Goal: Information Seeking & Learning: Learn about a topic

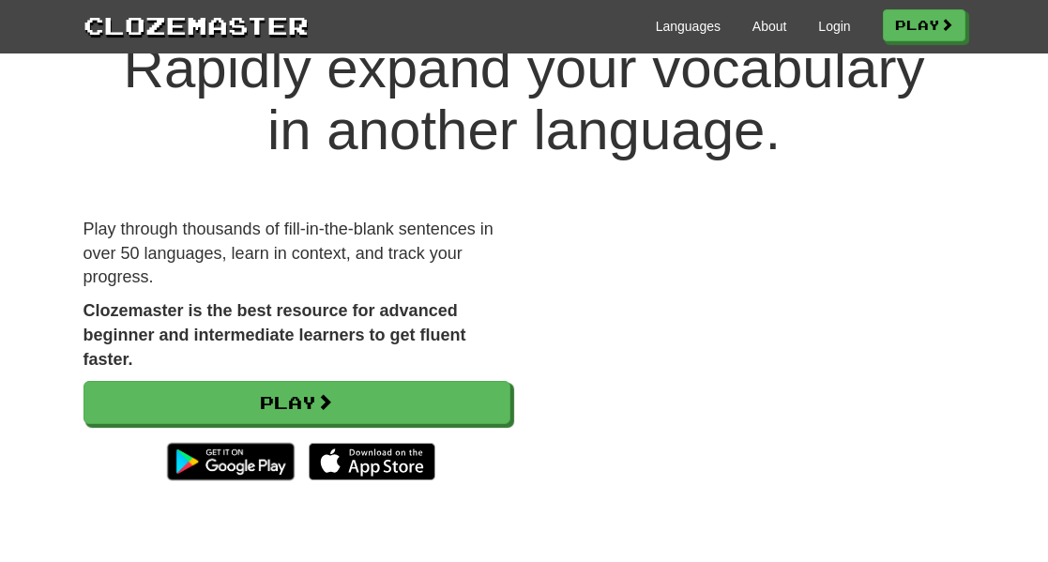
scroll to position [120, 0]
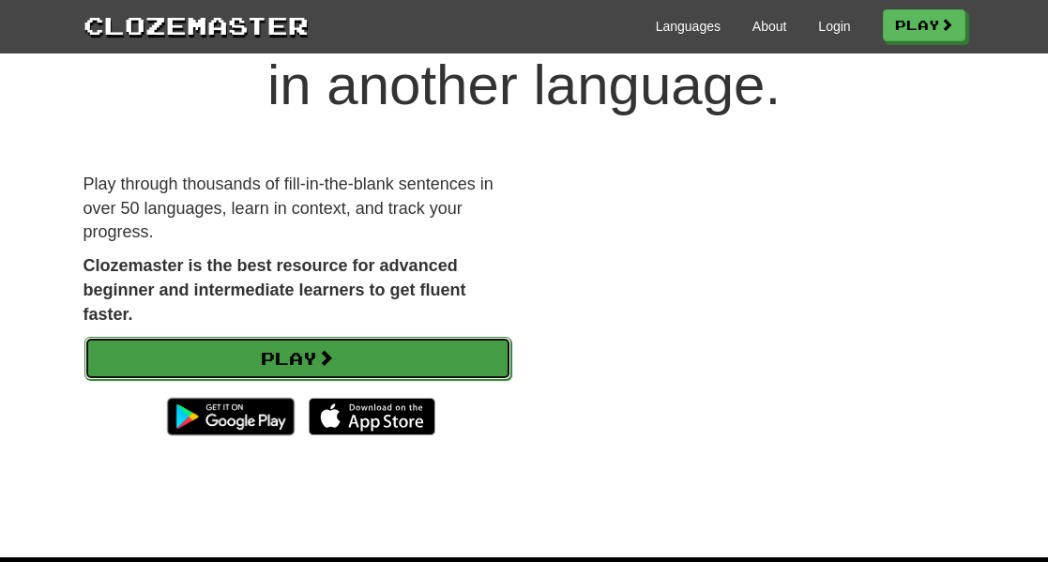
click at [309, 355] on link "Play" at bounding box center [297, 358] width 427 height 43
click at [361, 356] on link "Play" at bounding box center [297, 358] width 427 height 43
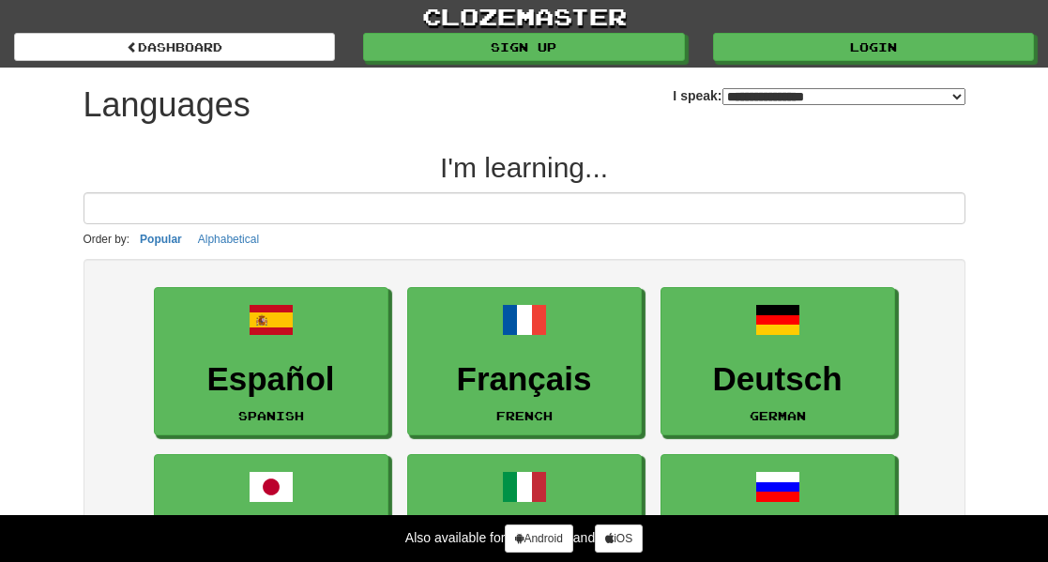
select select "*******"
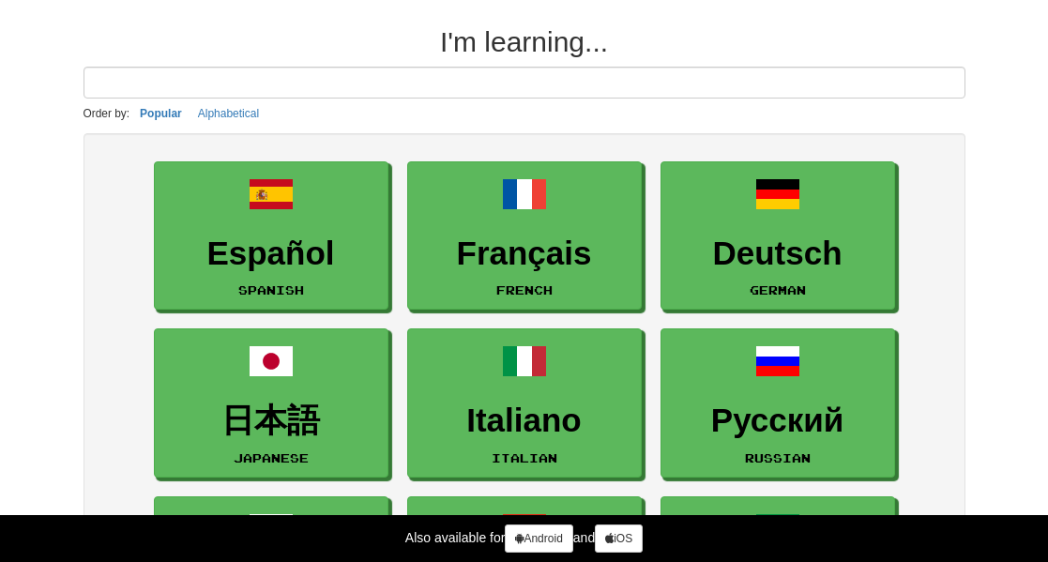
scroll to position [173, 0]
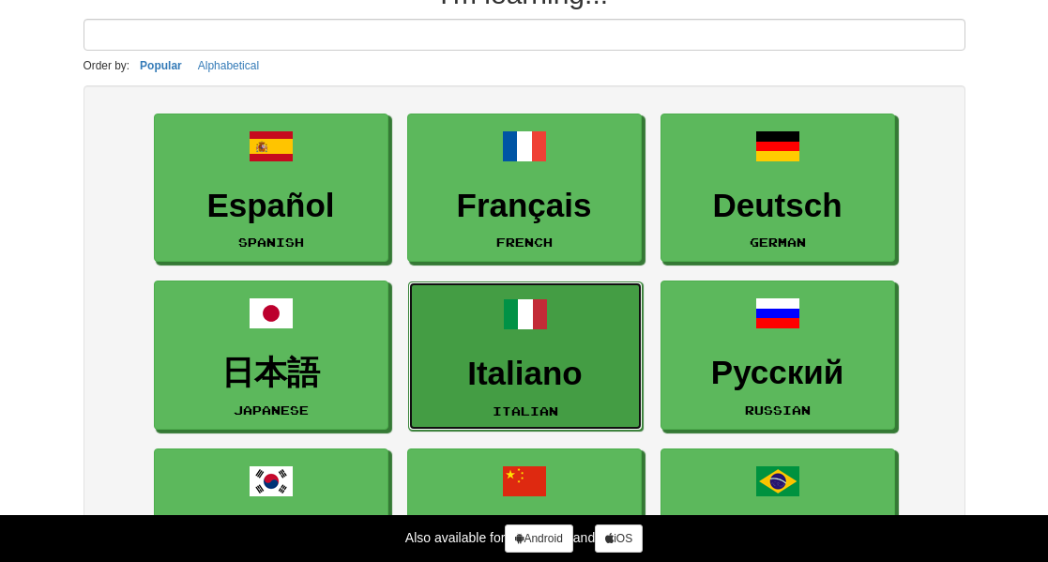
click at [523, 354] on link "Italiano Italian" at bounding box center [525, 355] width 234 height 149
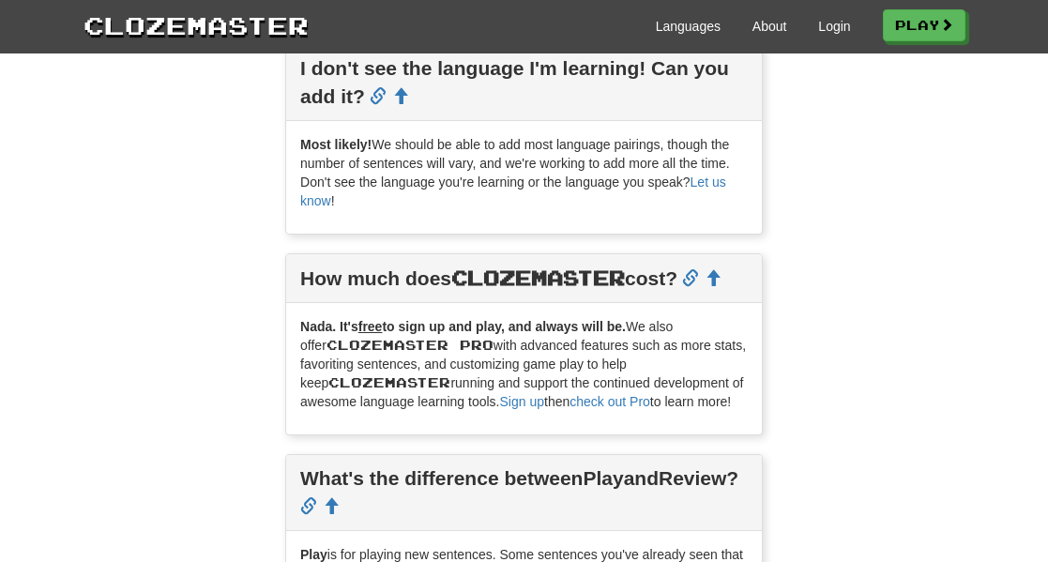
scroll to position [1908, 0]
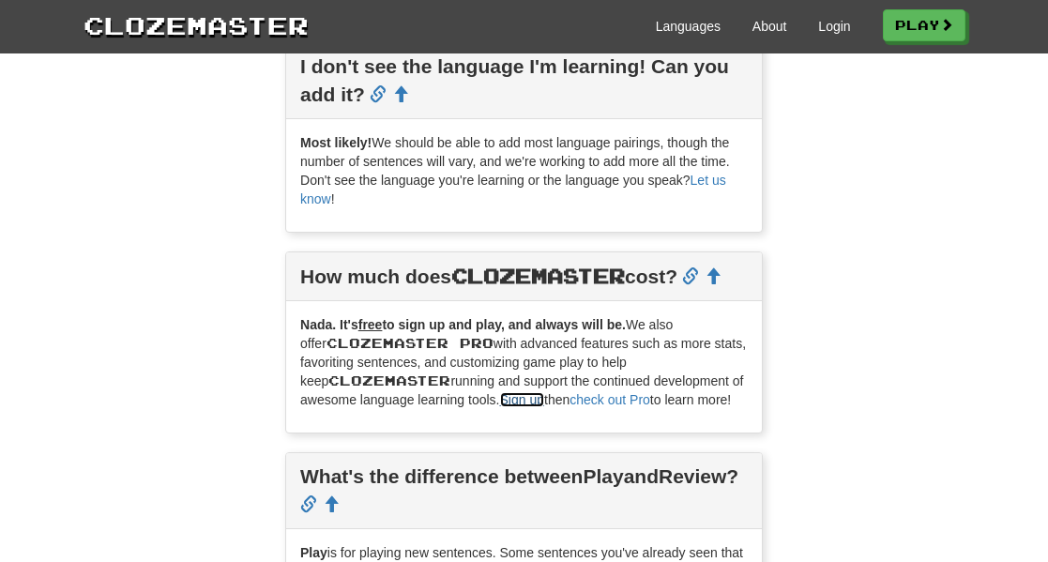
click at [527, 403] on link "Sign up" at bounding box center [522, 399] width 44 height 15
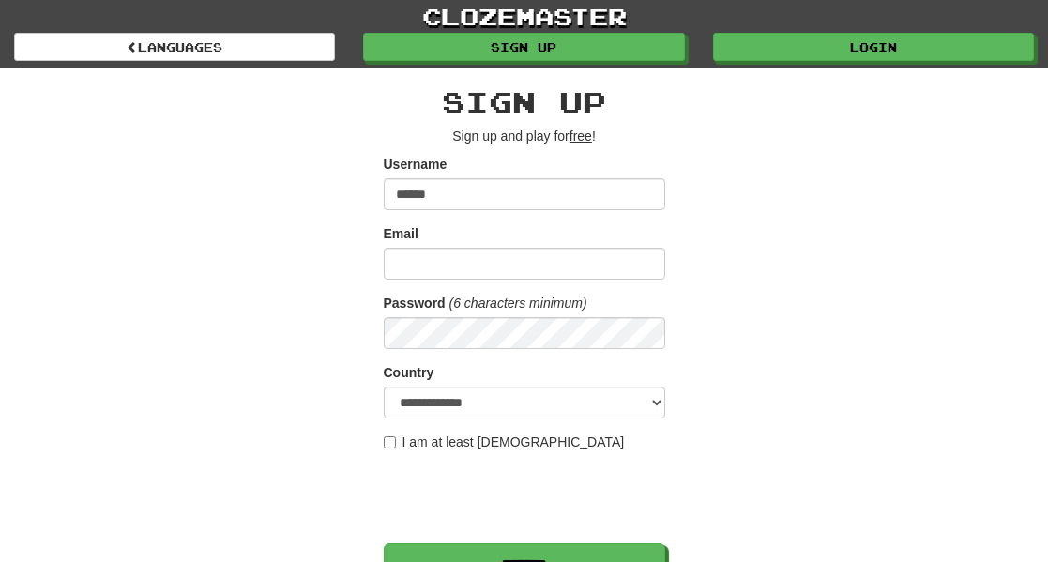
type input "******"
type input "**********"
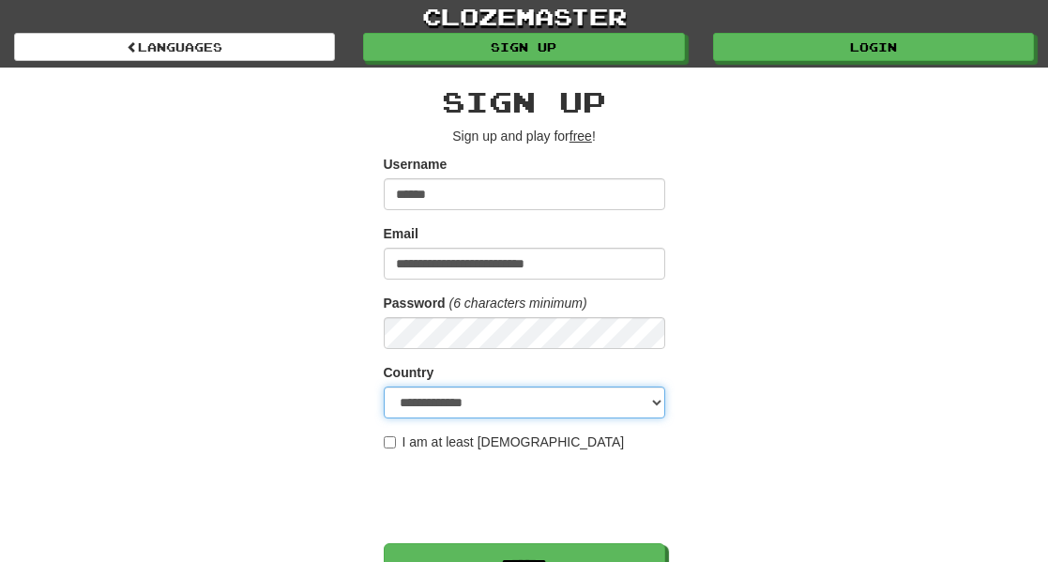
select select "**"
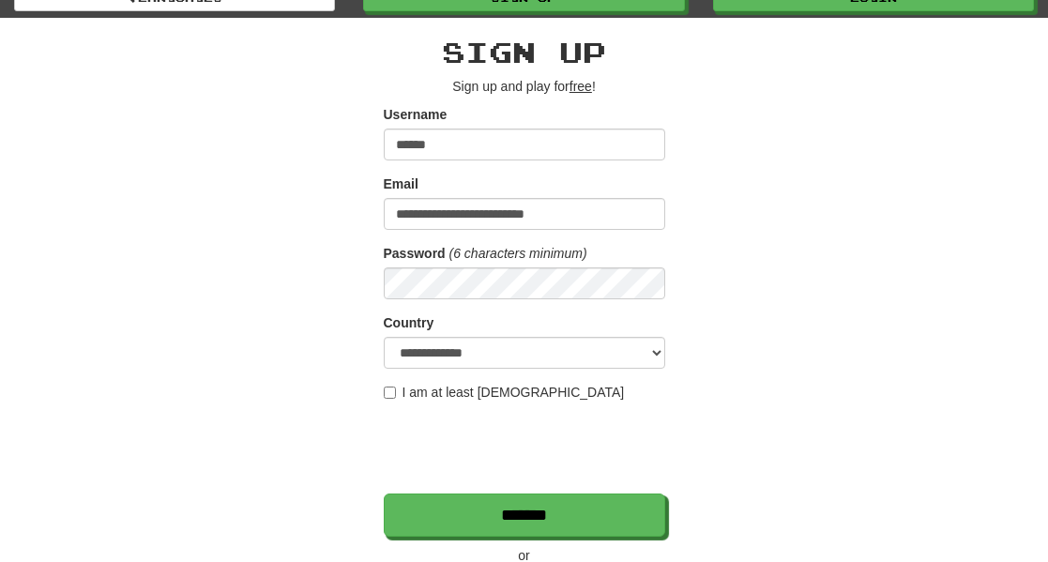
scroll to position [135, 0]
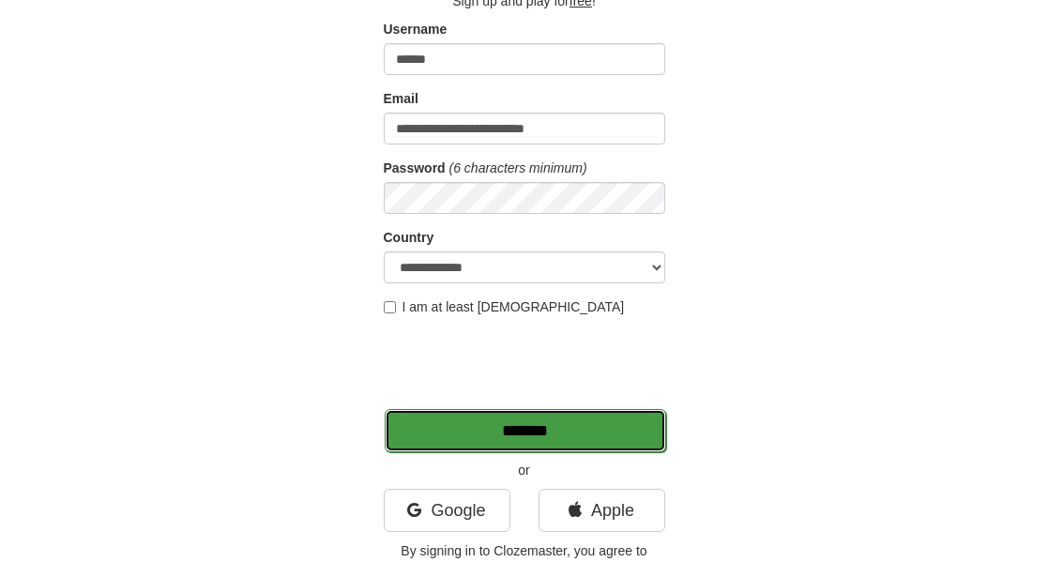
click at [466, 416] on input "*******" at bounding box center [524, 430] width 281 height 43
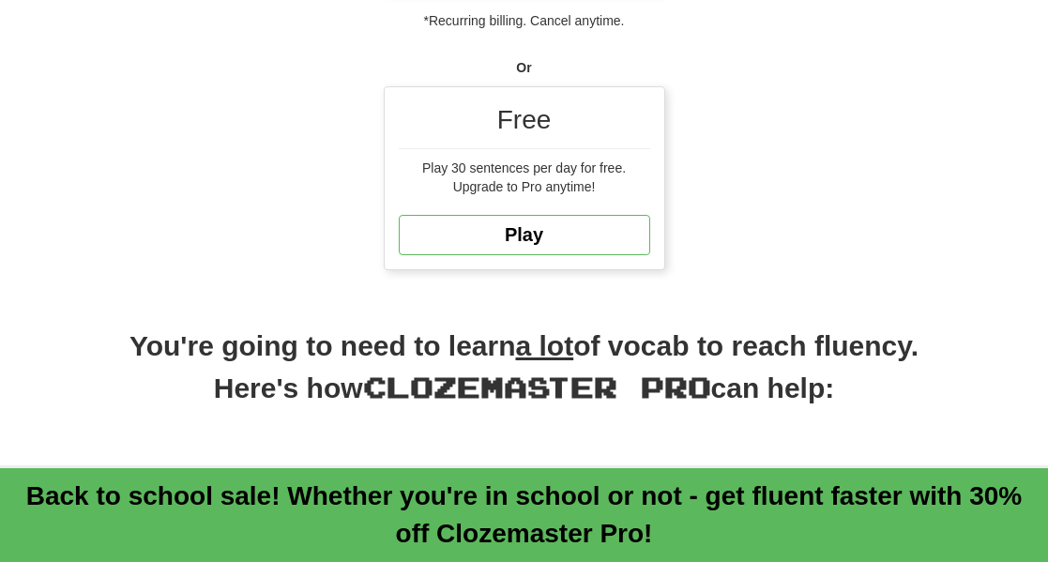
scroll to position [673, 0]
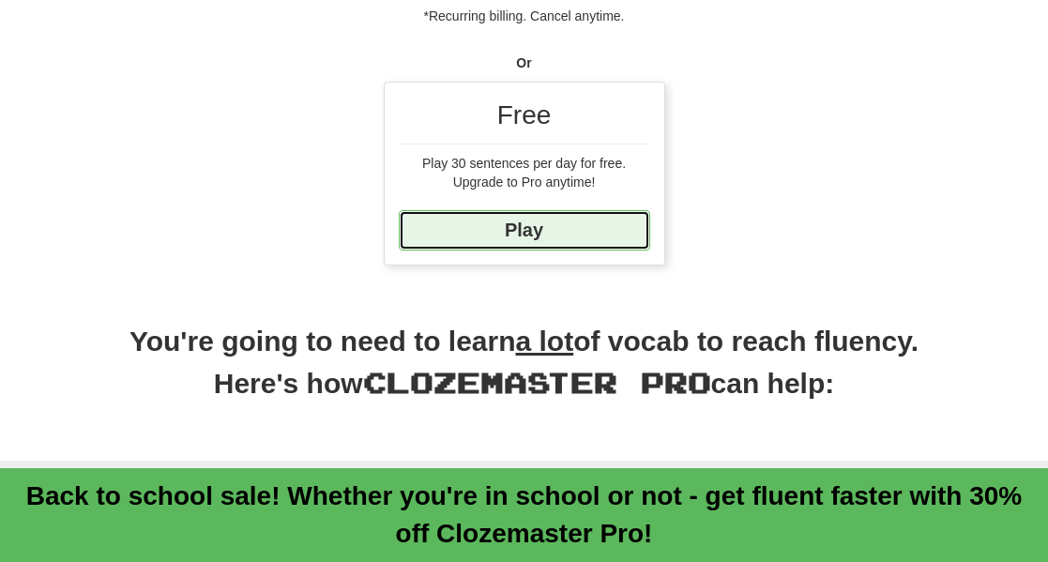
click at [555, 210] on link "Play" at bounding box center [524, 230] width 251 height 40
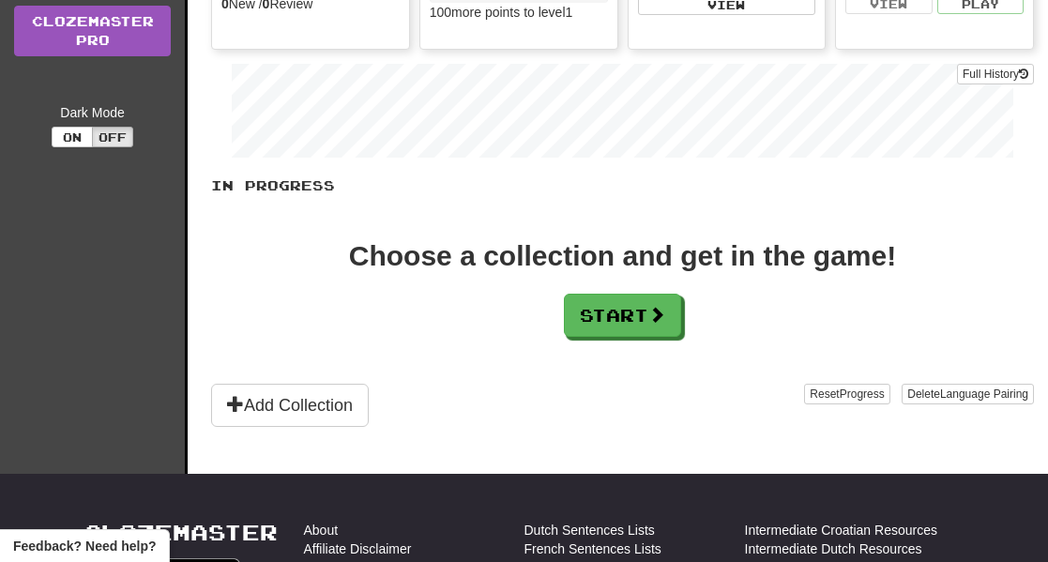
scroll to position [322, 0]
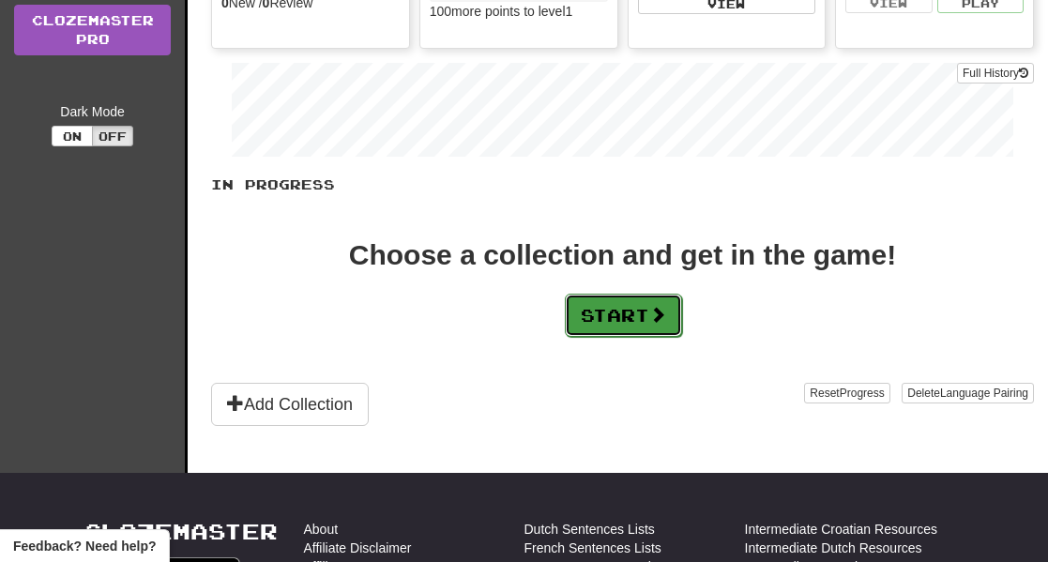
click at [630, 309] on button "Start" at bounding box center [623, 315] width 117 height 43
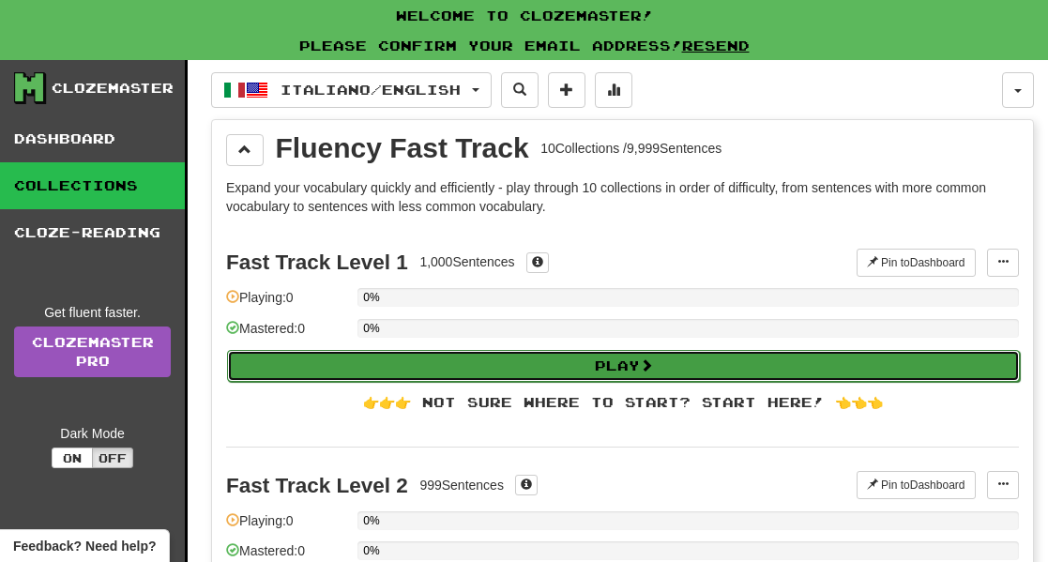
click at [628, 361] on button "Play" at bounding box center [623, 366] width 792 height 32
select select "**"
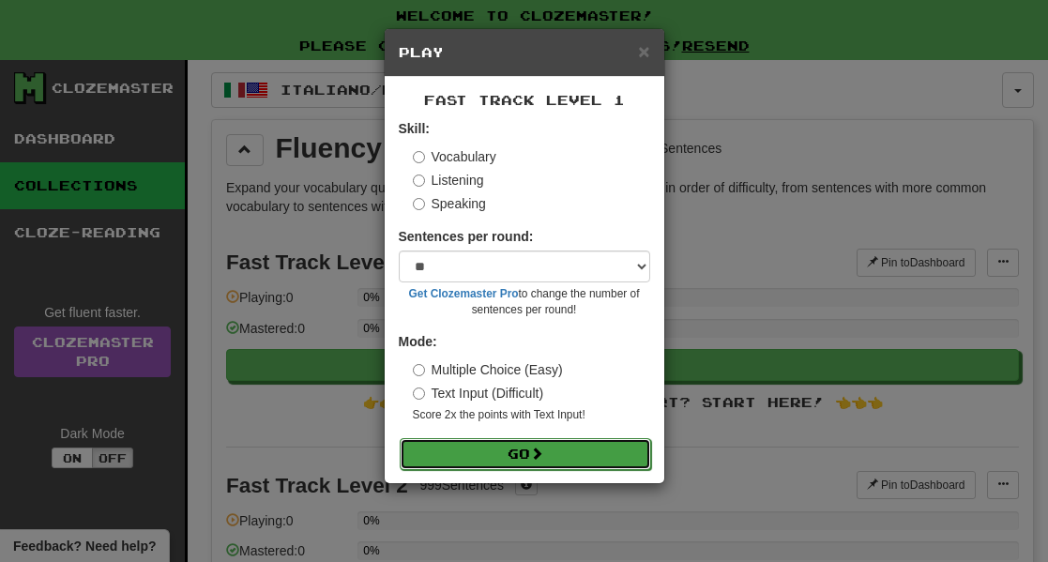
click at [498, 456] on button "Go" at bounding box center [525, 454] width 251 height 32
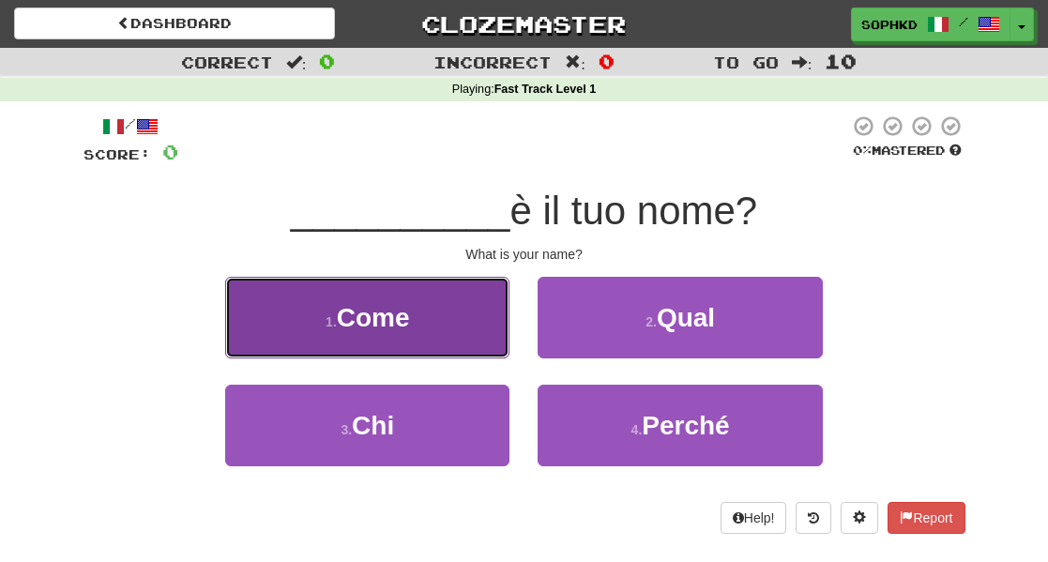
click at [461, 327] on button "1 . Come" at bounding box center [367, 318] width 284 height 82
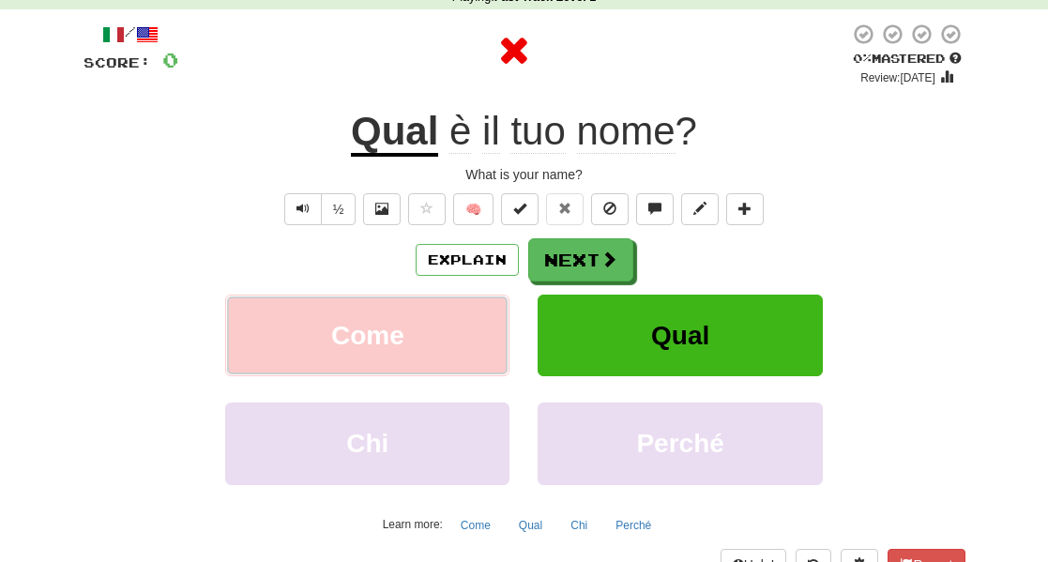
scroll to position [134, 0]
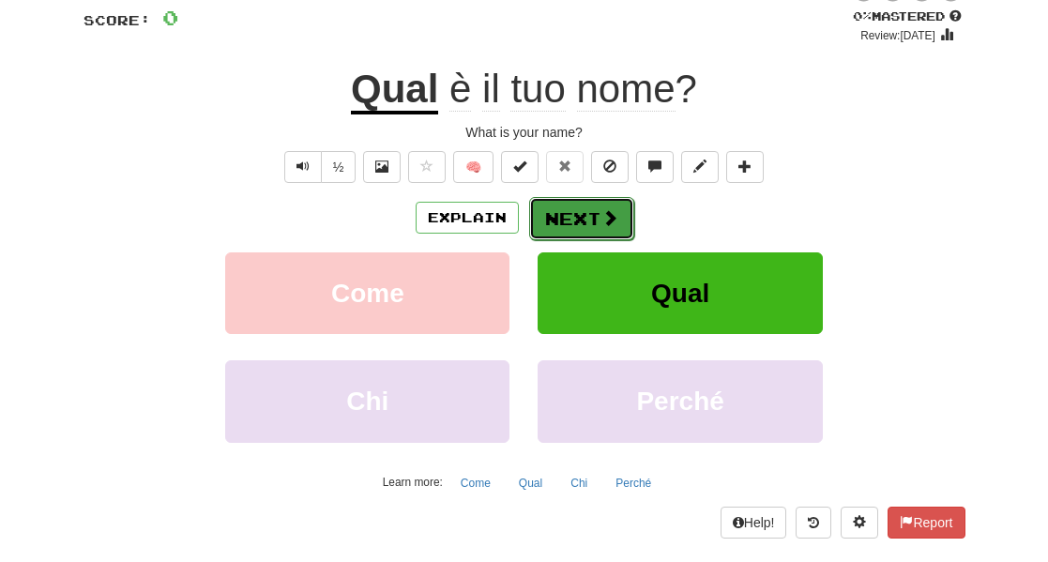
click at [580, 213] on button "Next" at bounding box center [581, 218] width 105 height 43
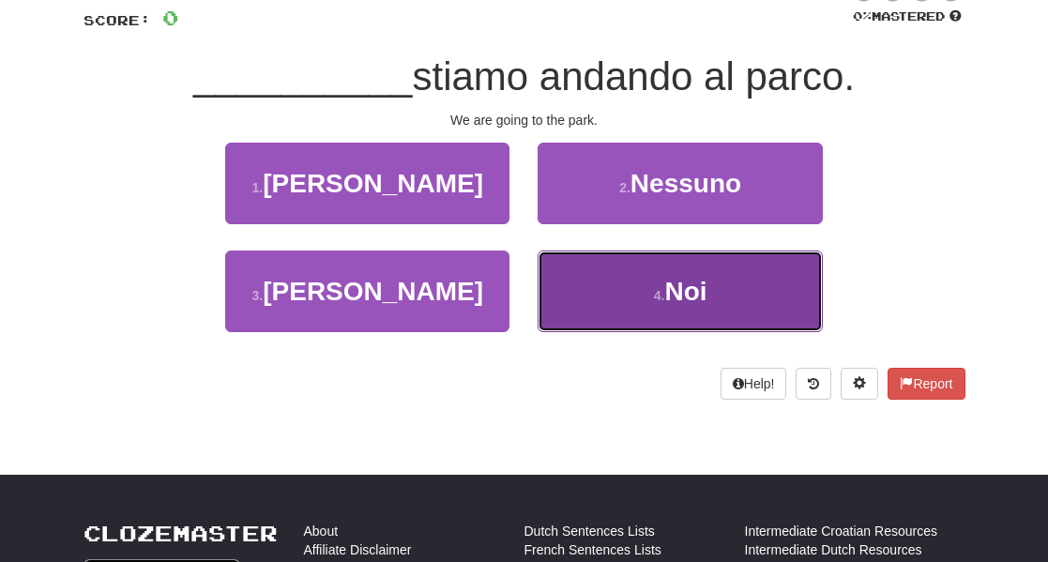
click at [618, 283] on button "4 . [GEOGRAPHIC_DATA]" at bounding box center [679, 291] width 284 height 82
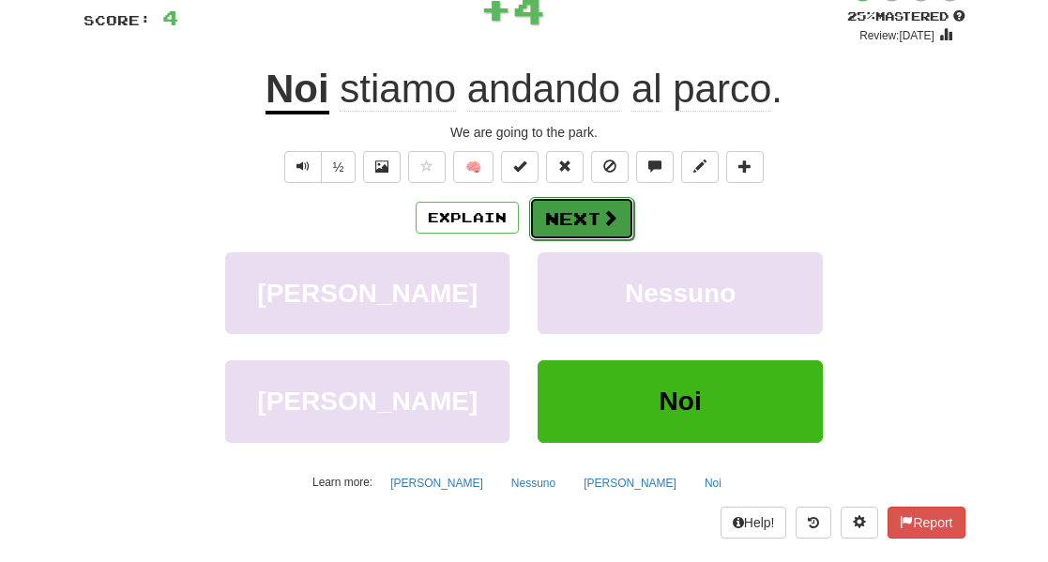
click at [581, 205] on button "Next" at bounding box center [581, 218] width 105 height 43
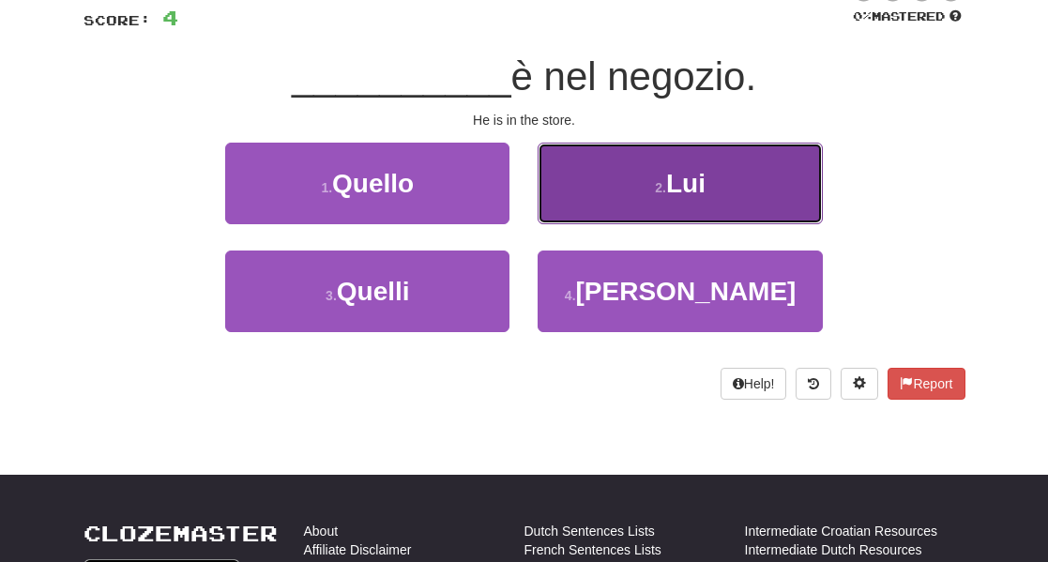
click at [605, 195] on button "2 . Lui" at bounding box center [679, 184] width 284 height 82
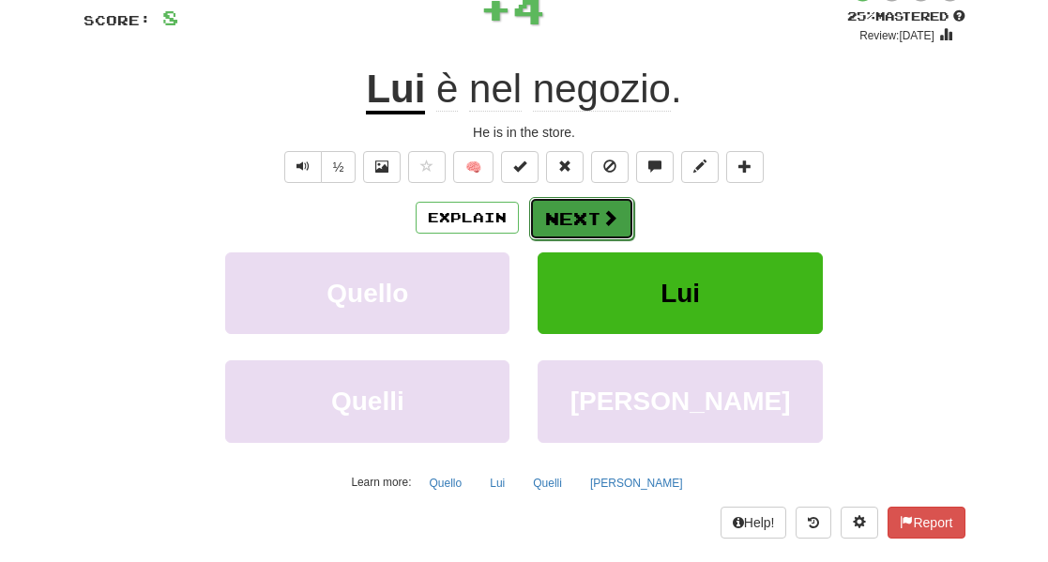
click at [593, 223] on button "Next" at bounding box center [581, 218] width 105 height 43
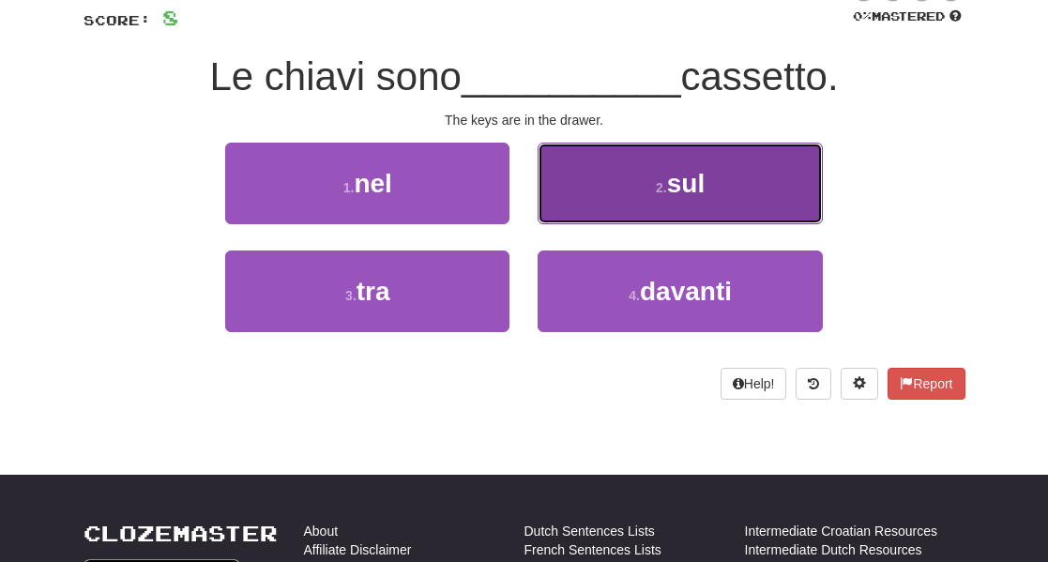
click at [600, 204] on button "2 . sul" at bounding box center [679, 184] width 284 height 82
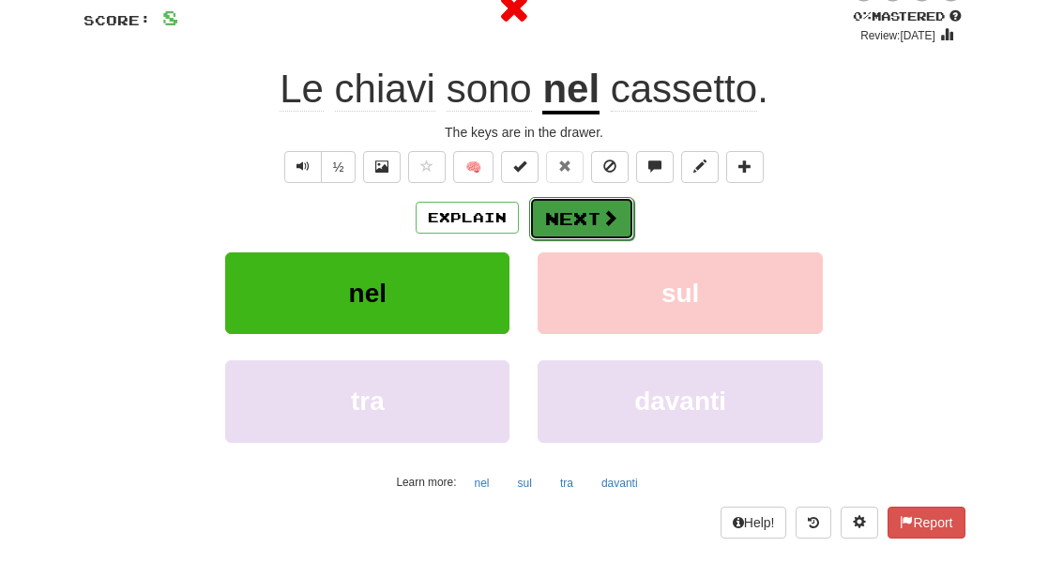
click at [565, 222] on button "Next" at bounding box center [581, 218] width 105 height 43
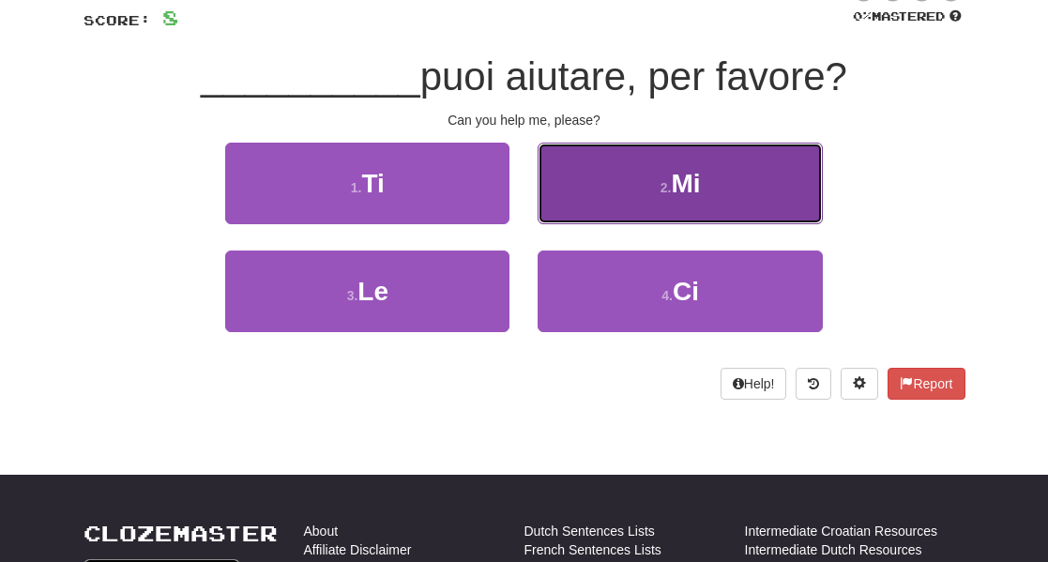
click at [573, 204] on button "2 . Mi" at bounding box center [679, 184] width 284 height 82
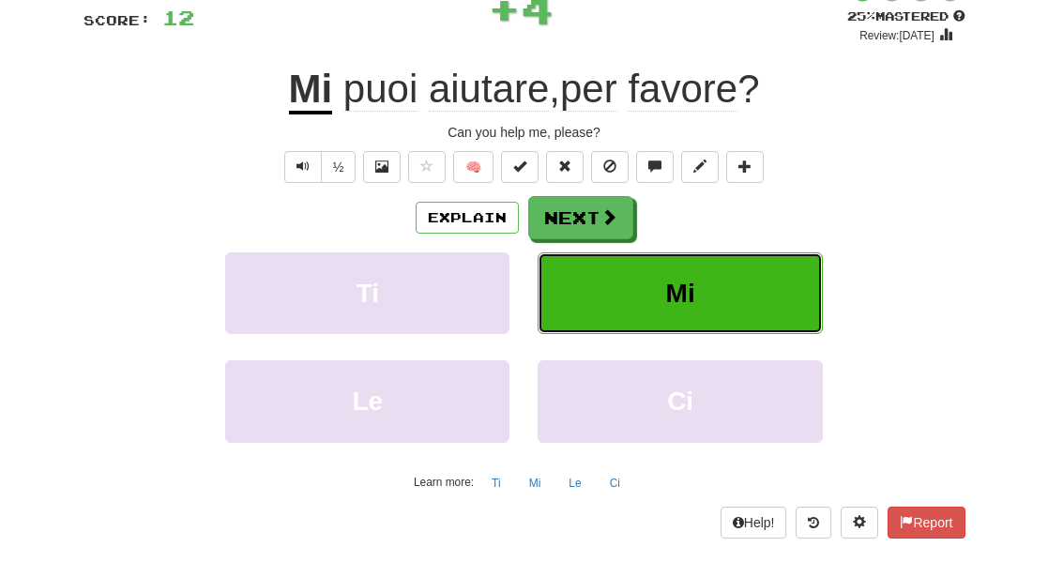
click at [585, 265] on button "Mi" at bounding box center [679, 293] width 284 height 82
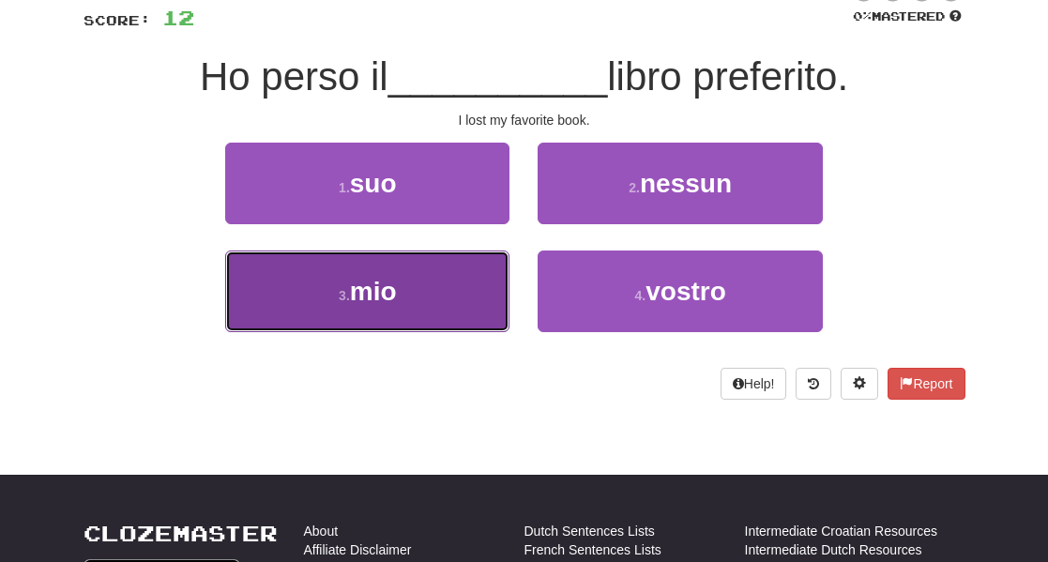
click at [452, 269] on button "3 . mio" at bounding box center [367, 291] width 284 height 82
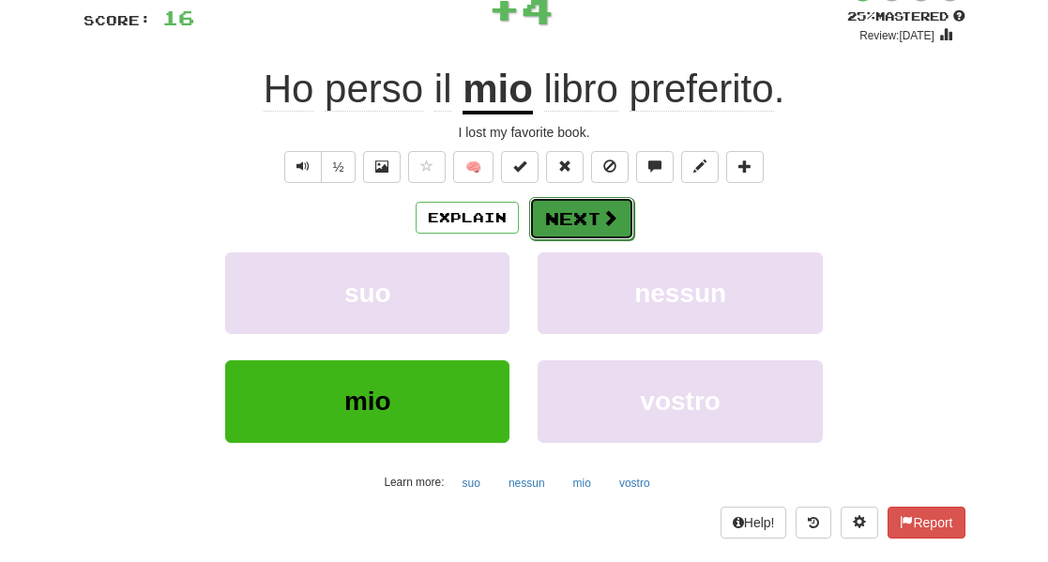
click at [546, 226] on button "Next" at bounding box center [581, 218] width 105 height 43
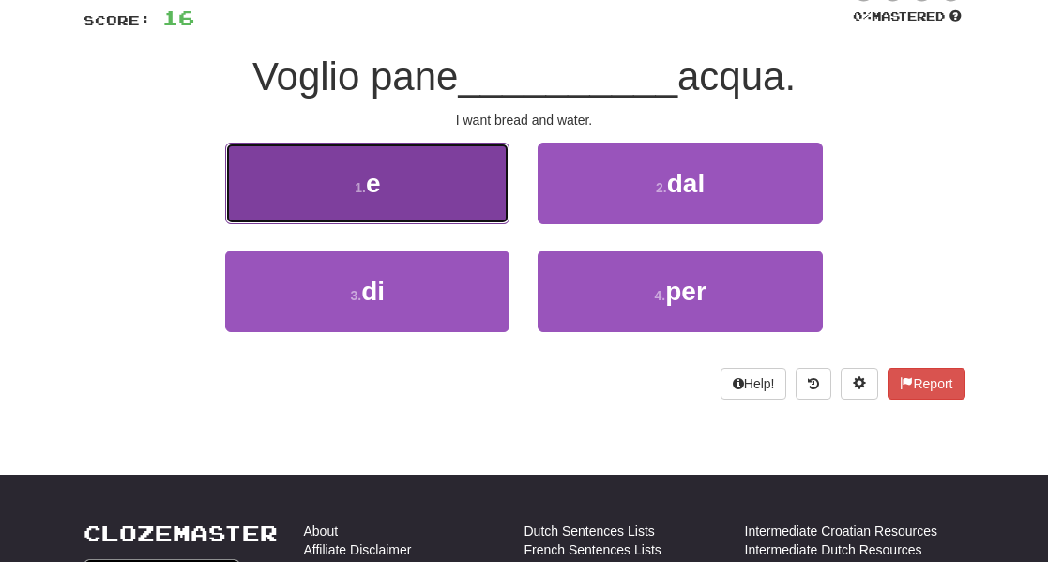
click at [475, 211] on button "1 . e" at bounding box center [367, 184] width 284 height 82
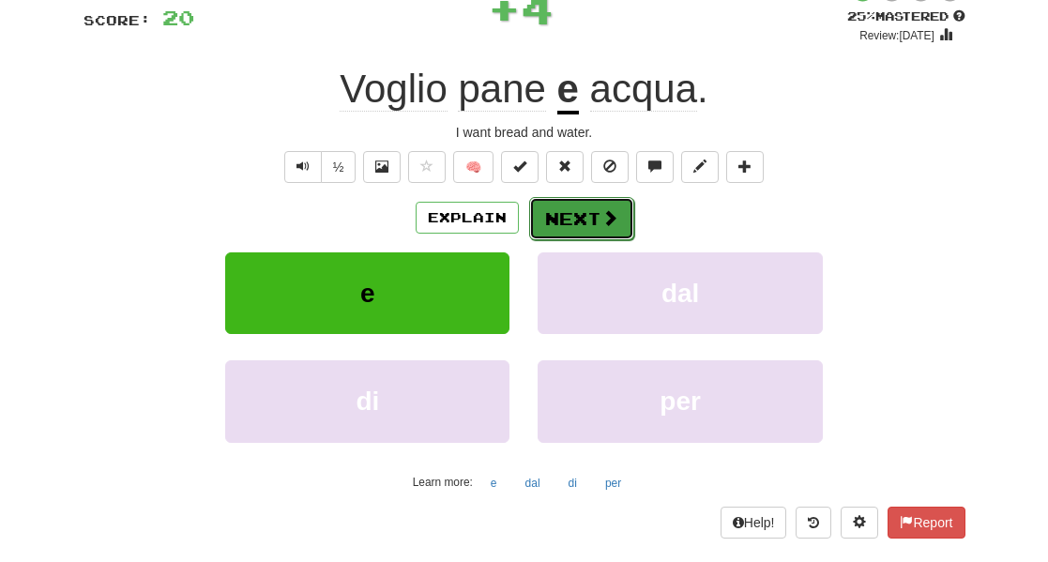
click at [571, 222] on button "Next" at bounding box center [581, 218] width 105 height 43
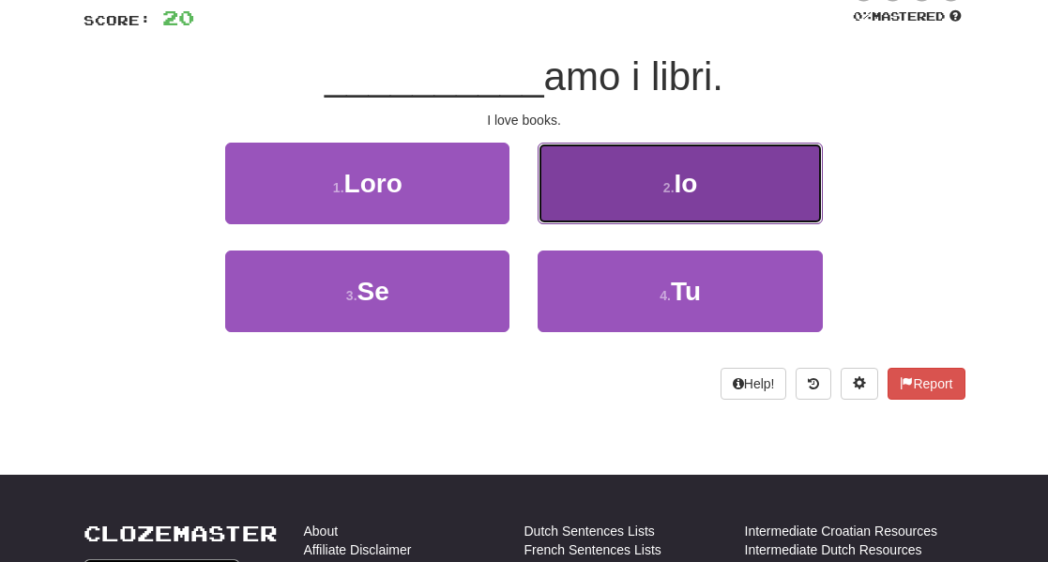
click at [595, 210] on button "2 . Io" at bounding box center [679, 184] width 284 height 82
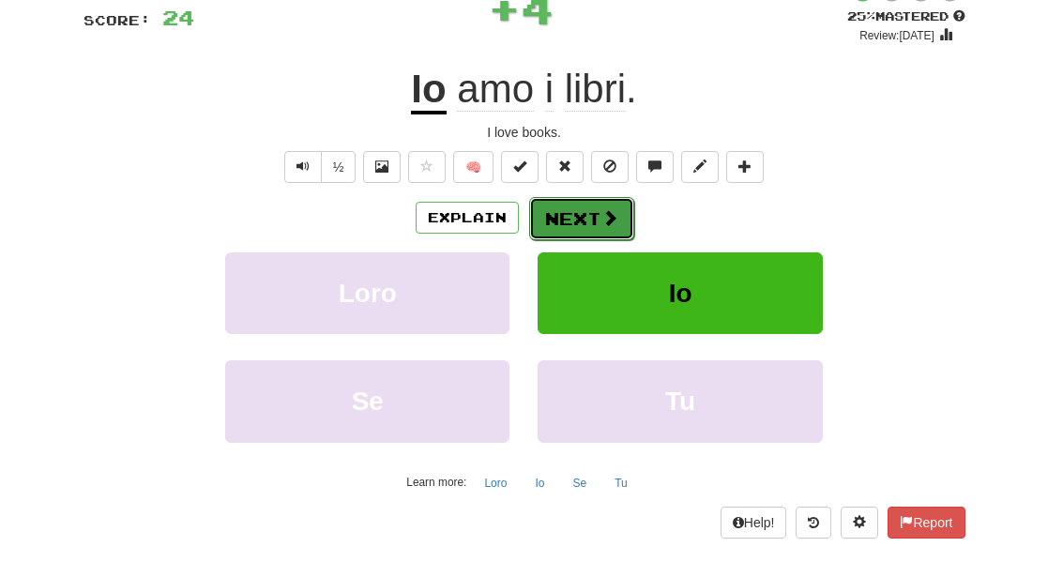
click at [584, 225] on button "Next" at bounding box center [581, 218] width 105 height 43
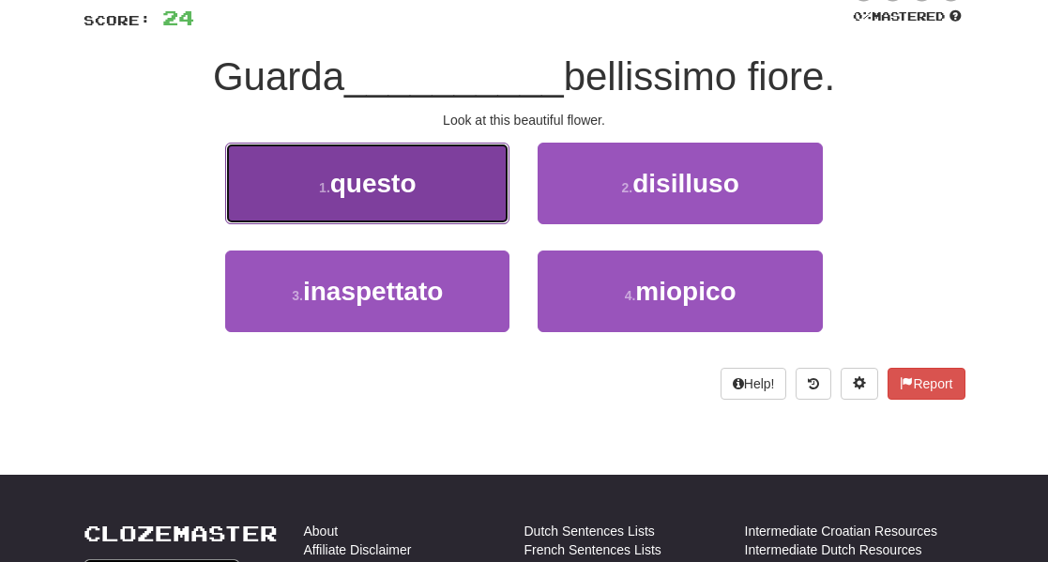
click at [468, 193] on button "1 . questo" at bounding box center [367, 184] width 284 height 82
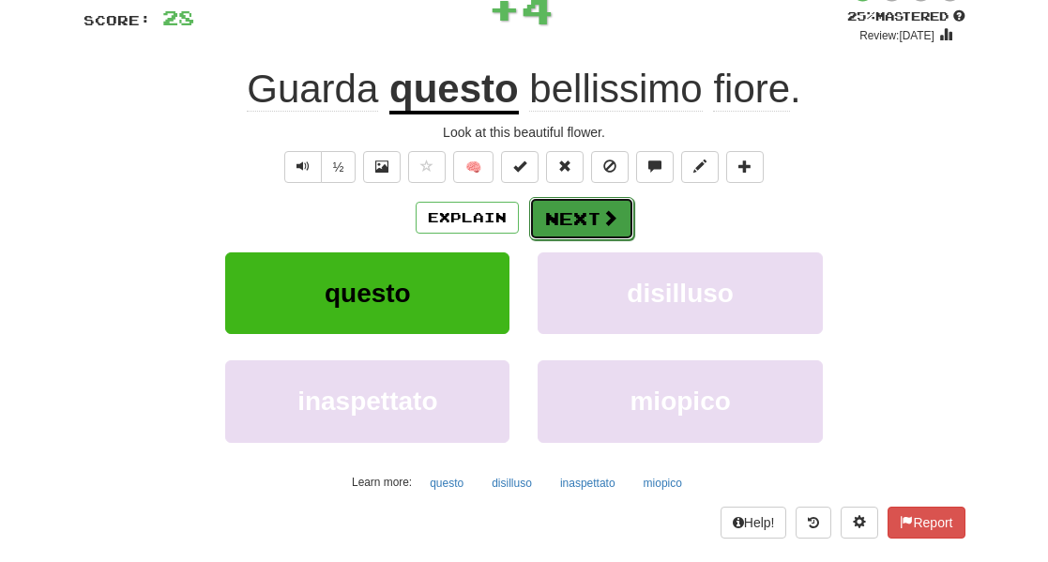
click at [540, 230] on button "Next" at bounding box center [581, 218] width 105 height 43
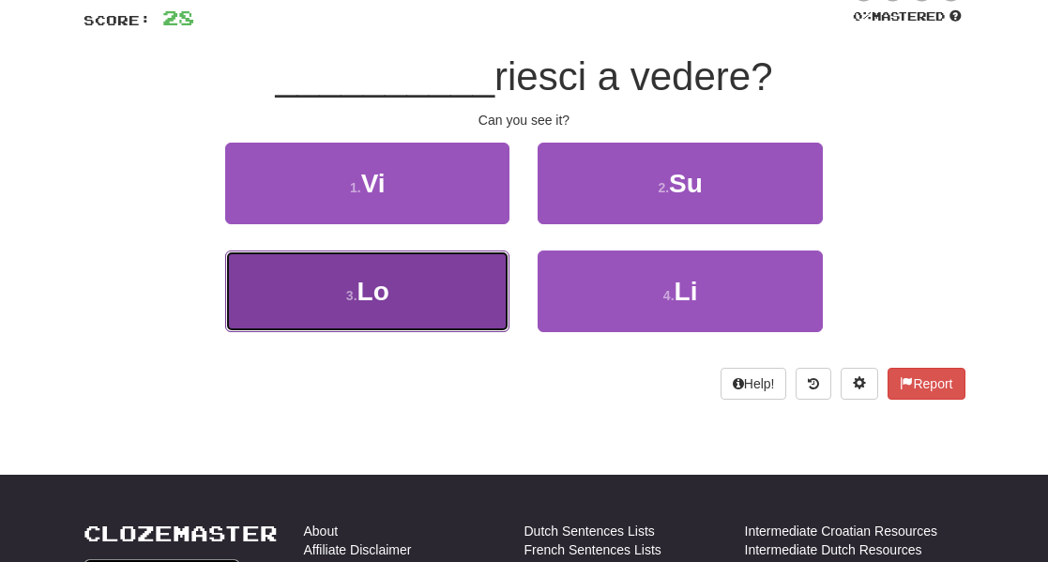
click at [475, 274] on button "3 . Lo" at bounding box center [367, 291] width 284 height 82
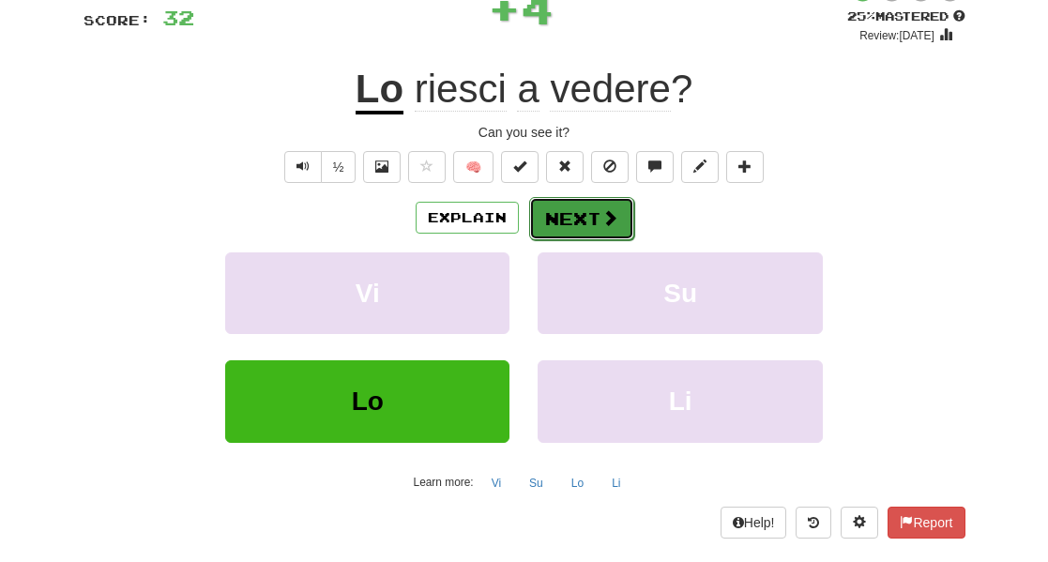
click at [549, 227] on button "Next" at bounding box center [581, 218] width 105 height 43
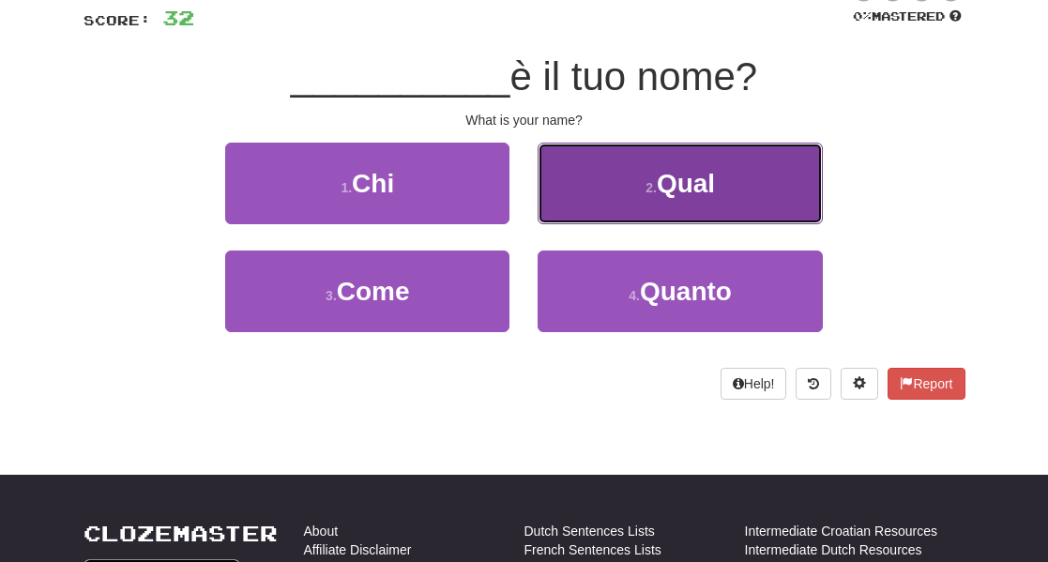
click at [596, 196] on button "2 . Qual" at bounding box center [679, 184] width 284 height 82
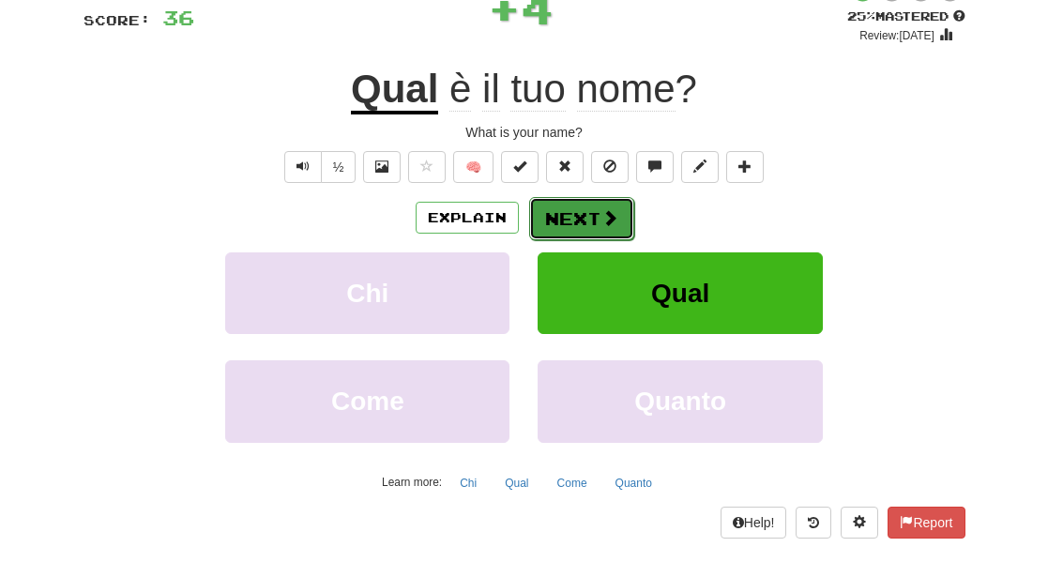
click at [595, 214] on button "Next" at bounding box center [581, 218] width 105 height 43
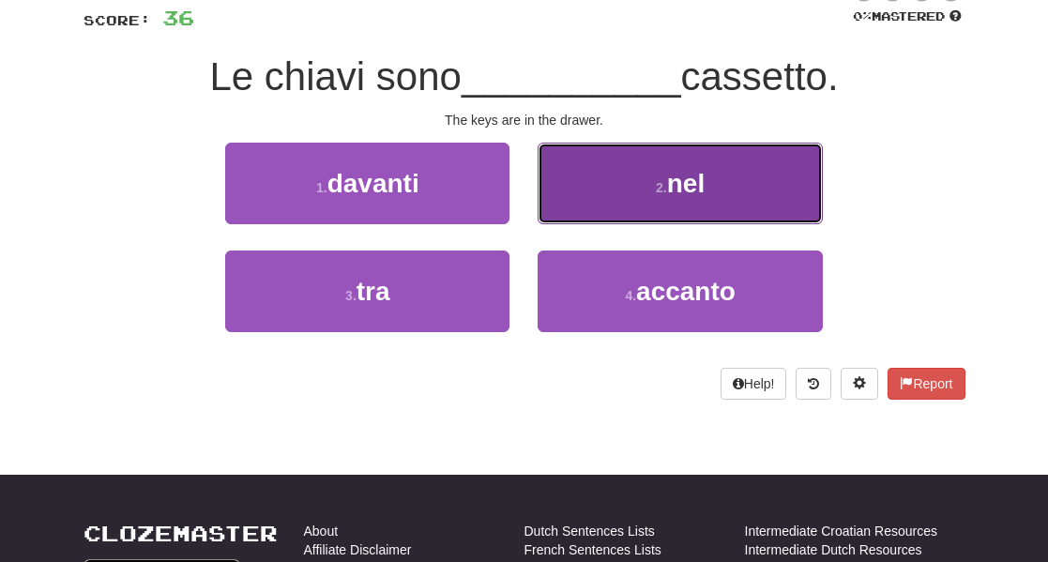
click at [570, 204] on button "2 . nel" at bounding box center [679, 184] width 284 height 82
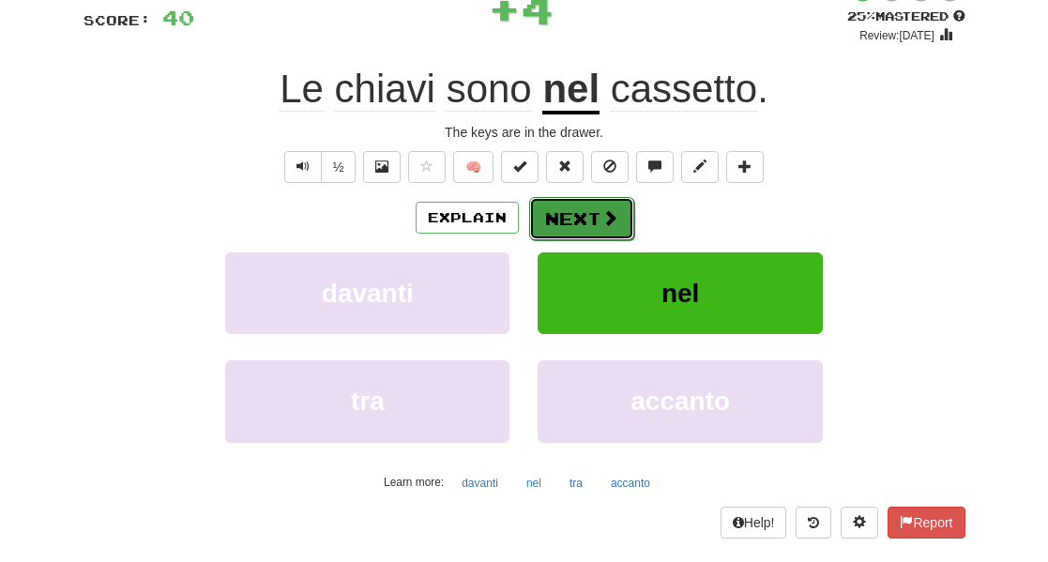
click at [572, 230] on button "Next" at bounding box center [581, 218] width 105 height 43
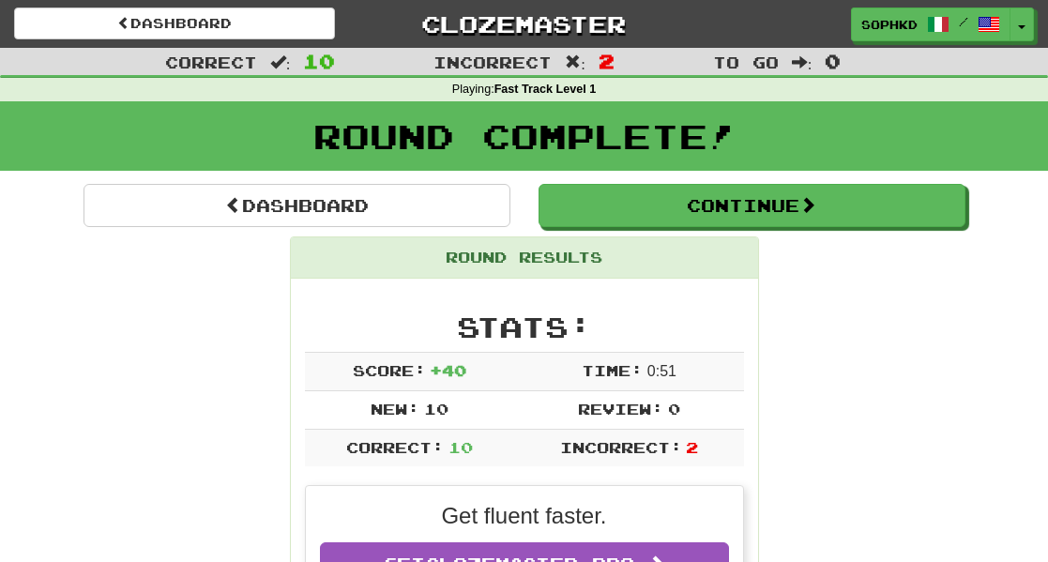
scroll to position [3, 0]
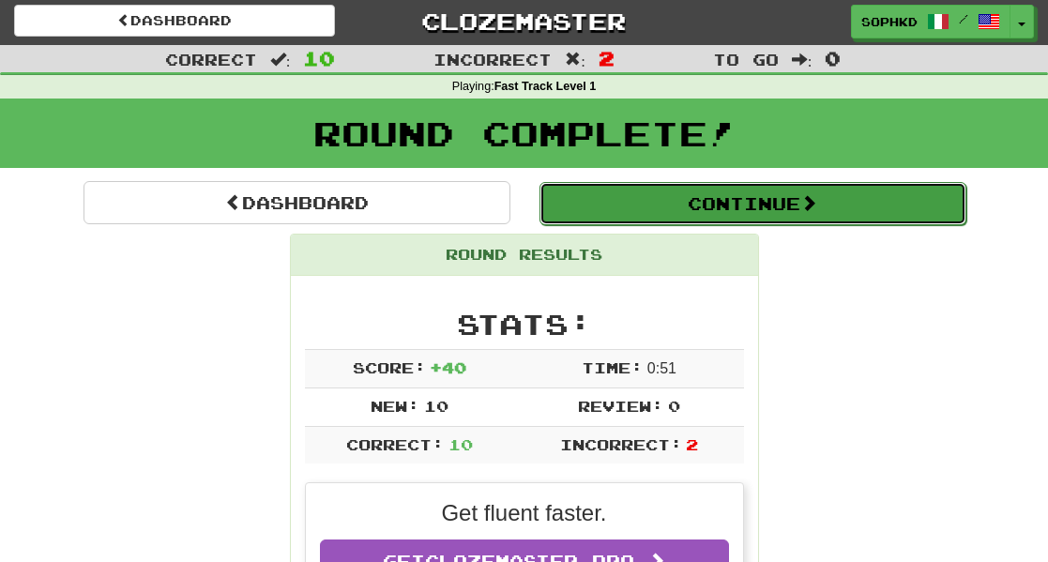
click at [707, 206] on button "Continue" at bounding box center [752, 203] width 427 height 43
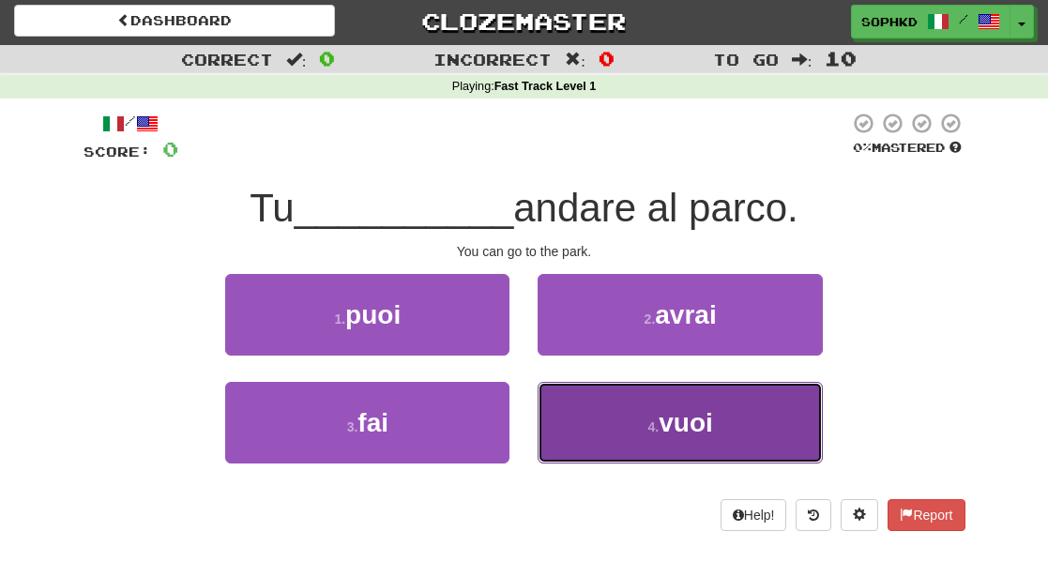
click at [623, 397] on button "4 . vuoi" at bounding box center [679, 423] width 284 height 82
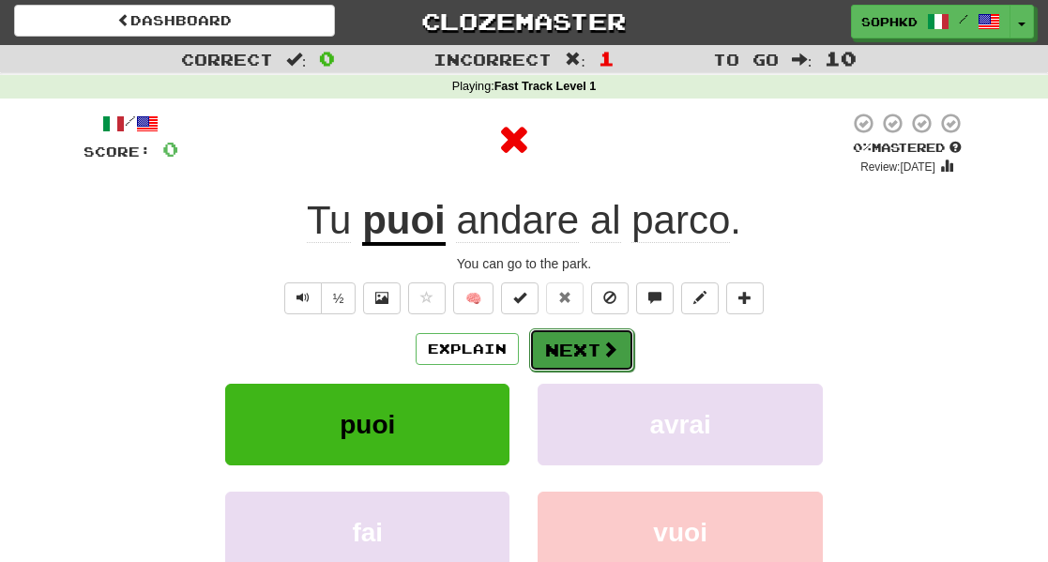
click at [596, 333] on button "Next" at bounding box center [581, 349] width 105 height 43
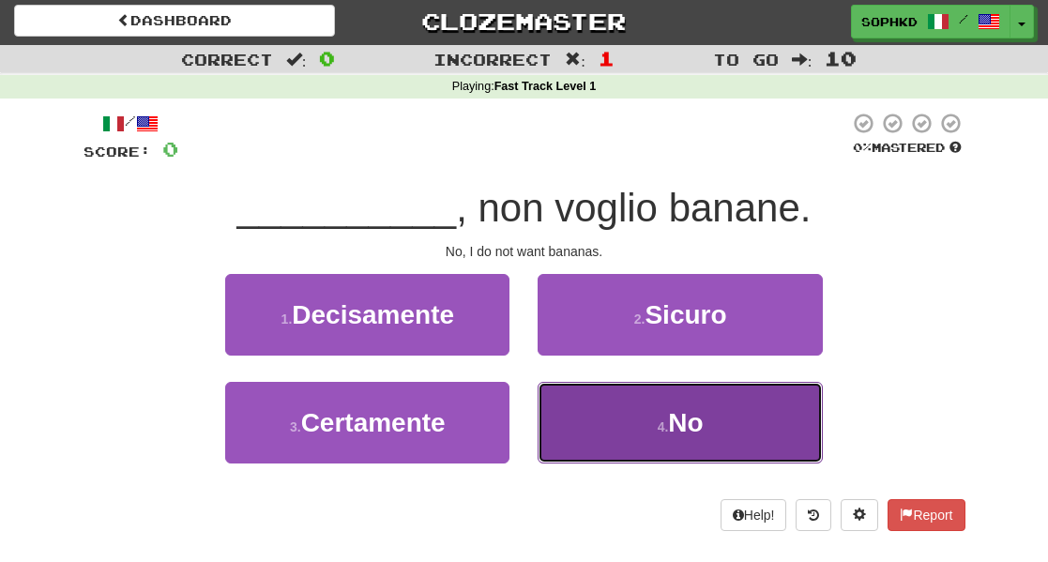
click at [622, 413] on button "4 . No" at bounding box center [679, 423] width 284 height 82
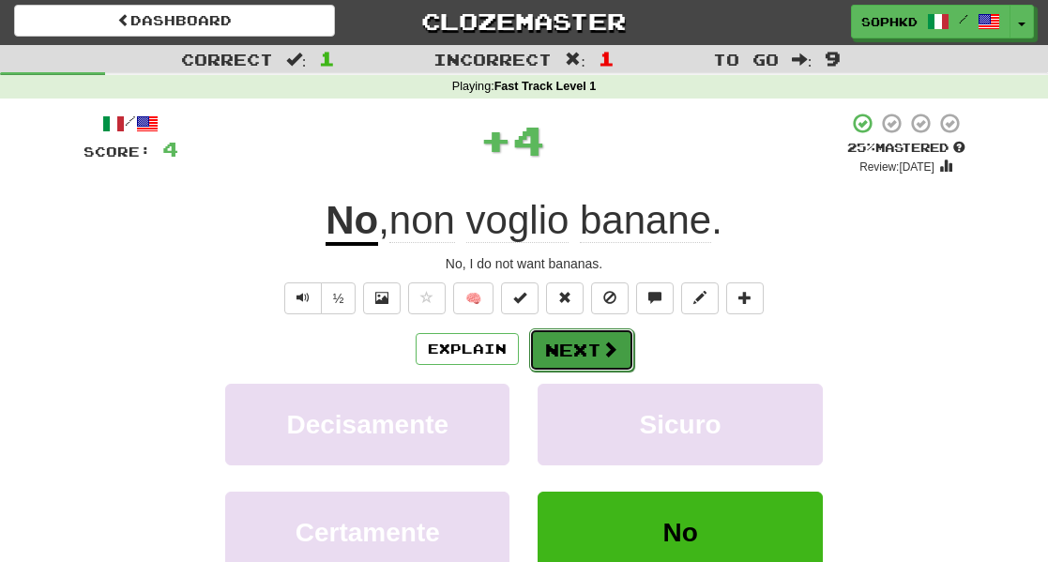
click at [592, 347] on button "Next" at bounding box center [581, 349] width 105 height 43
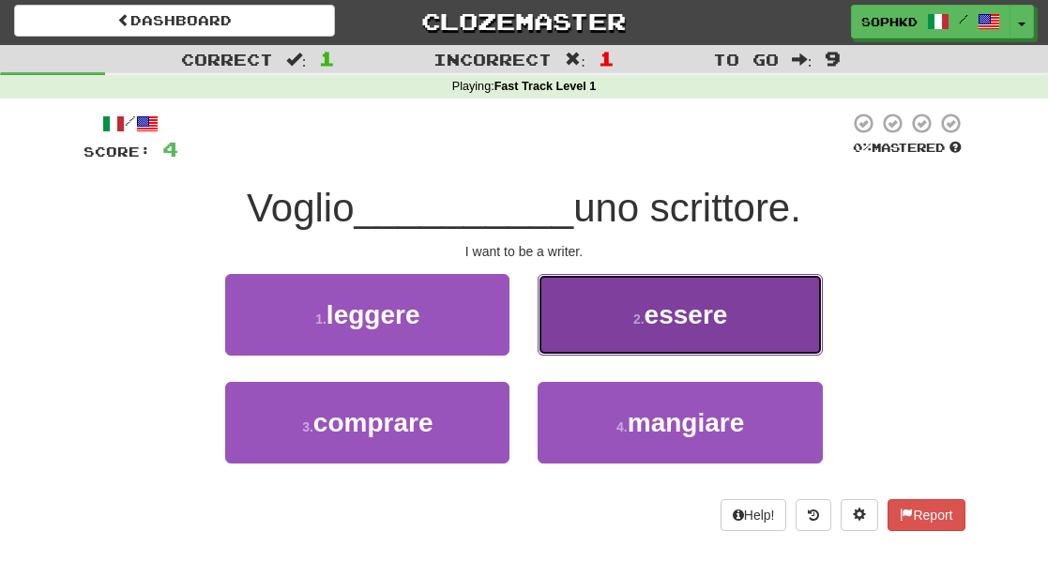
click at [608, 323] on button "2 . essere" at bounding box center [679, 315] width 284 height 82
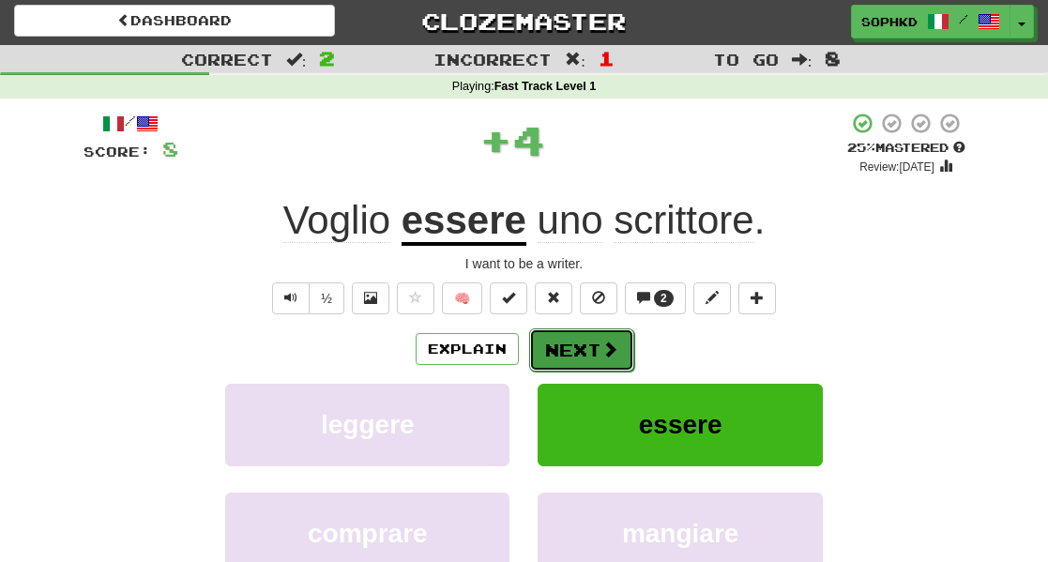
click at [586, 358] on button "Next" at bounding box center [581, 349] width 105 height 43
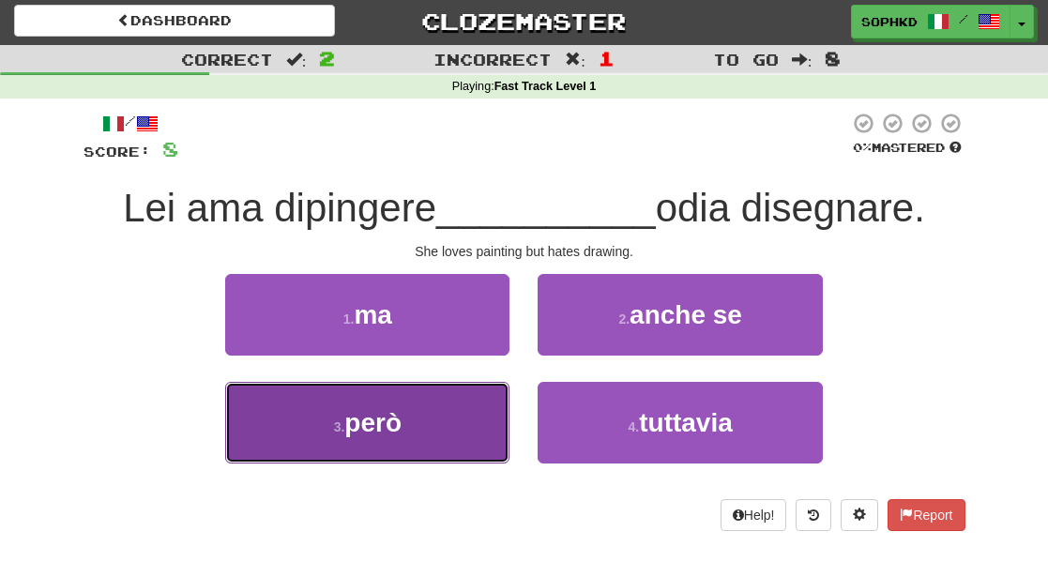
click at [458, 409] on button "3 . però" at bounding box center [367, 423] width 284 height 82
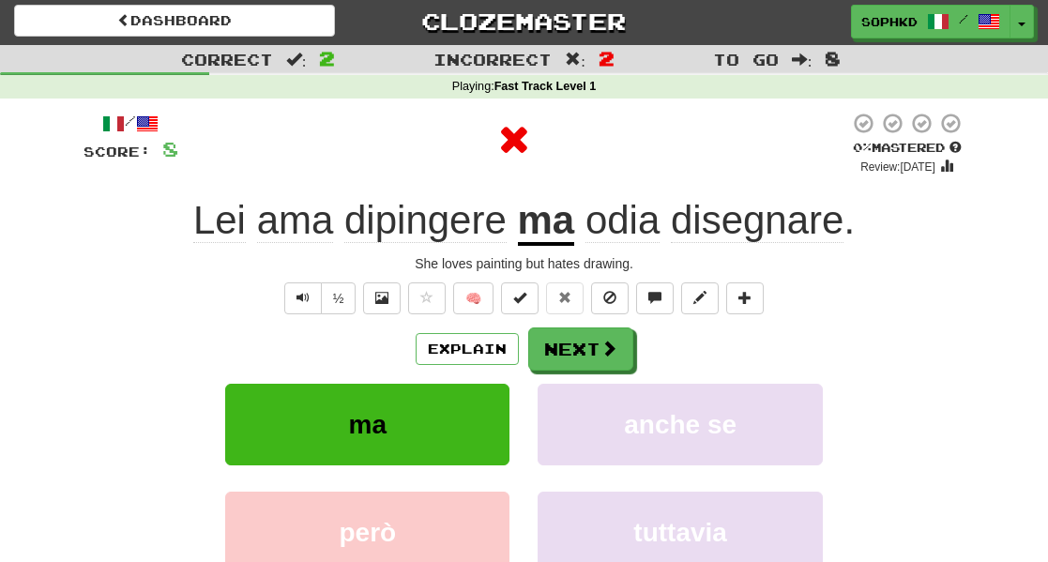
click at [530, 384] on div "anche se" at bounding box center [679, 438] width 312 height 108
click at [560, 349] on button "Next" at bounding box center [581, 349] width 105 height 43
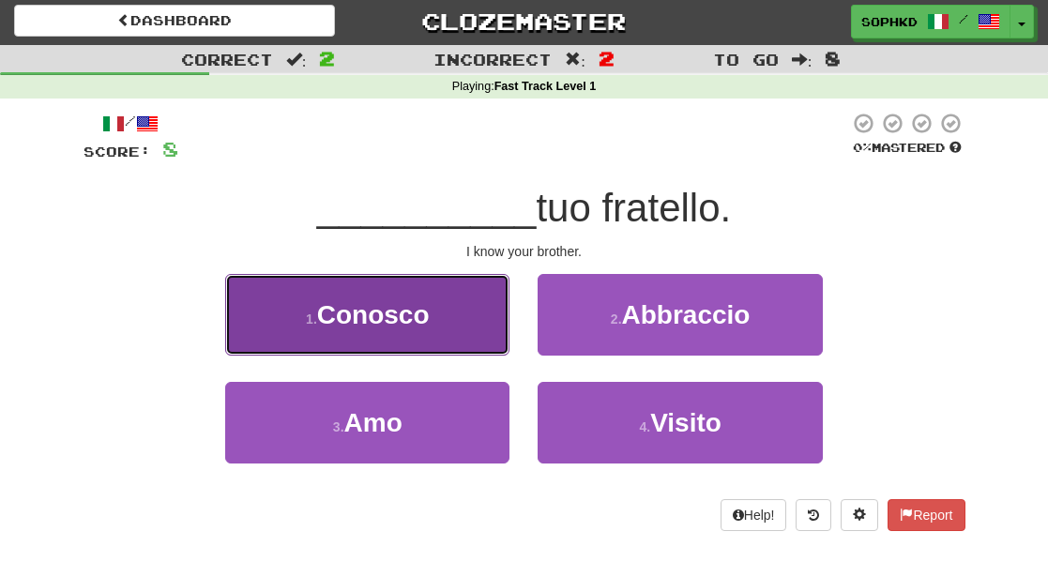
click at [441, 319] on button "1 . Conosco" at bounding box center [367, 315] width 284 height 82
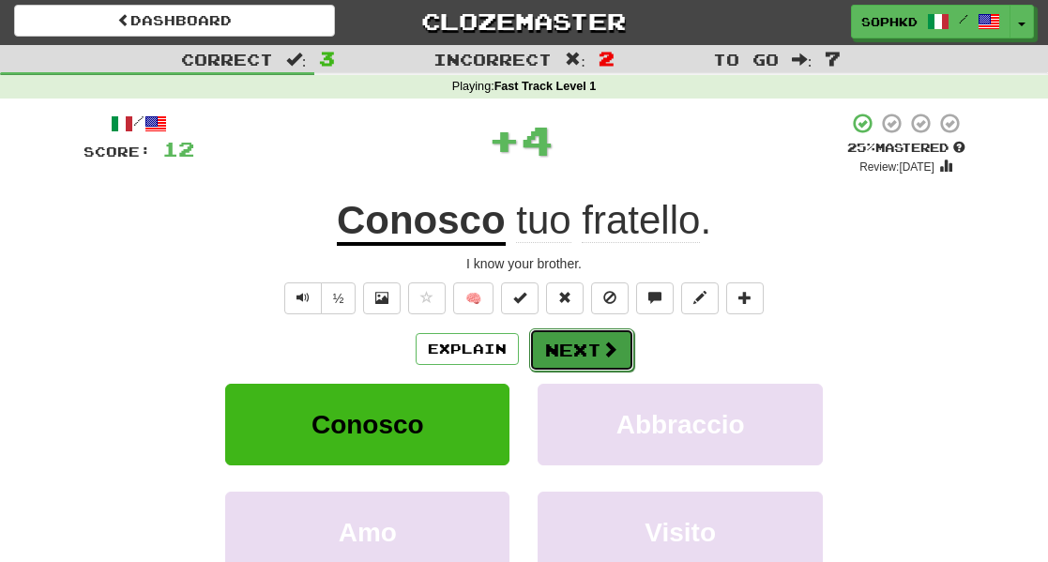
click at [580, 362] on button "Next" at bounding box center [581, 349] width 105 height 43
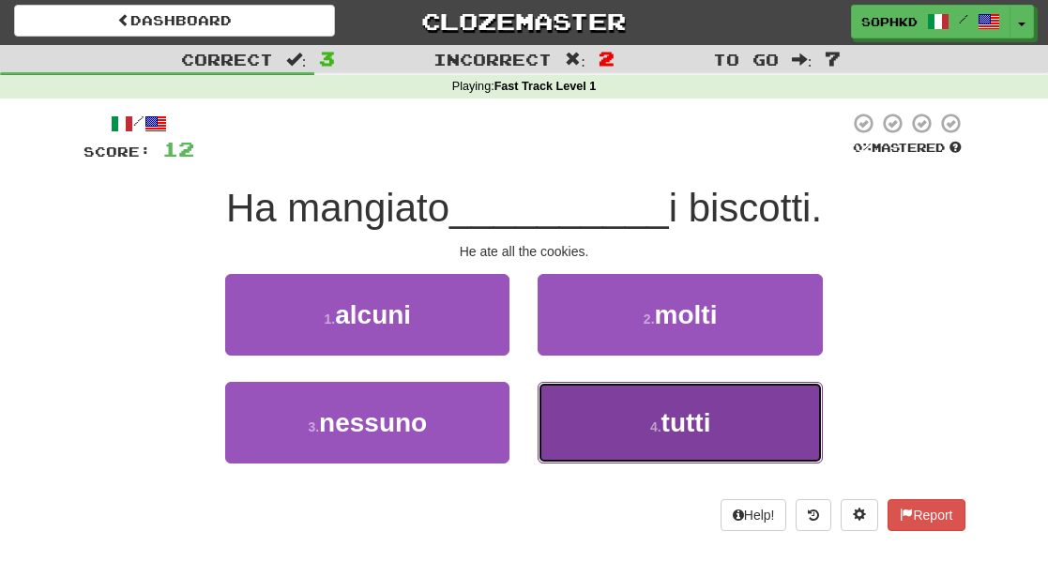
click at [615, 424] on button "4 . tutti" at bounding box center [679, 423] width 284 height 82
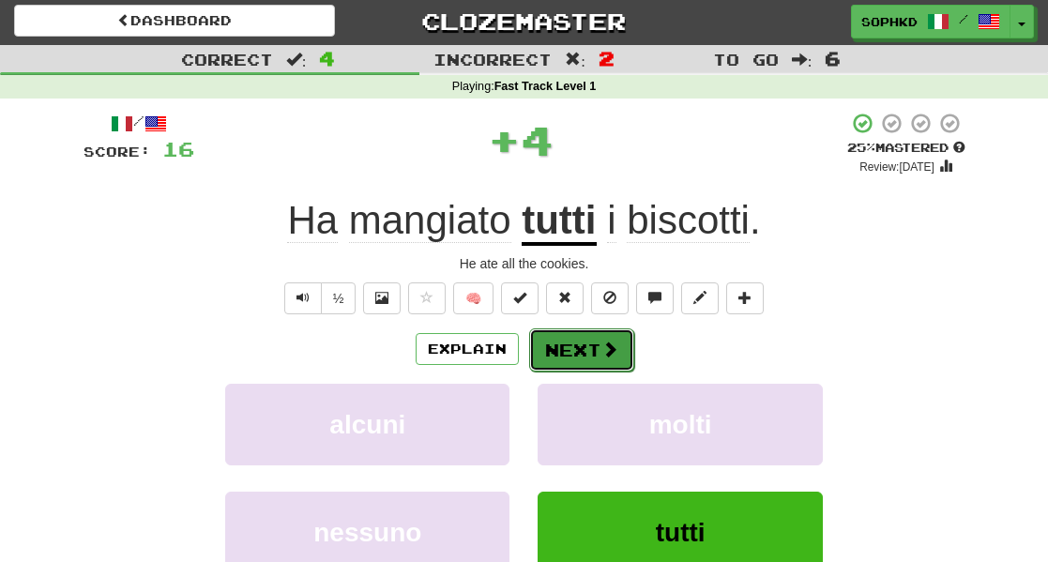
click at [594, 351] on button "Next" at bounding box center [581, 349] width 105 height 43
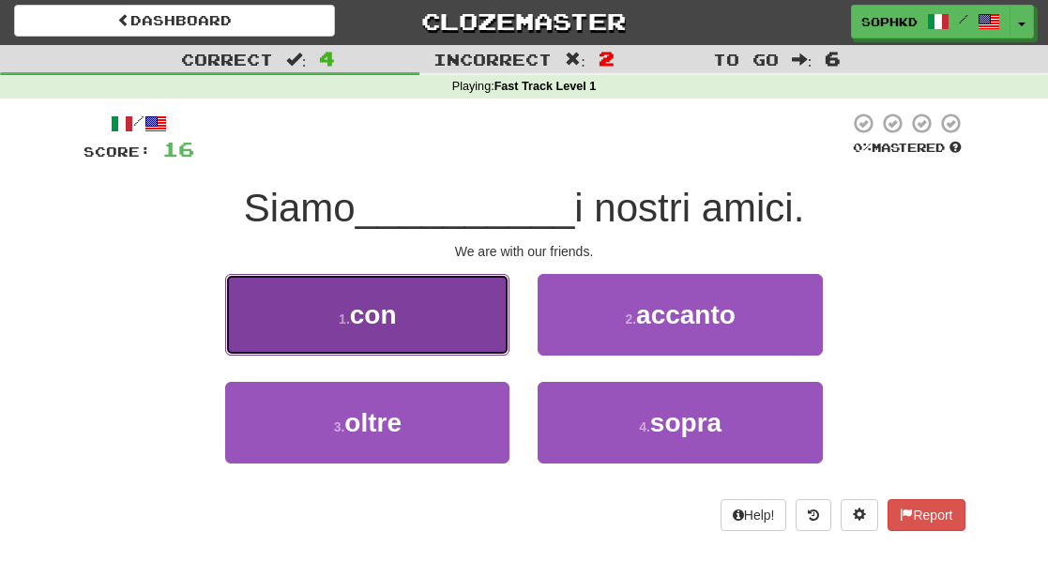
click at [501, 329] on button "1 . con" at bounding box center [367, 315] width 284 height 82
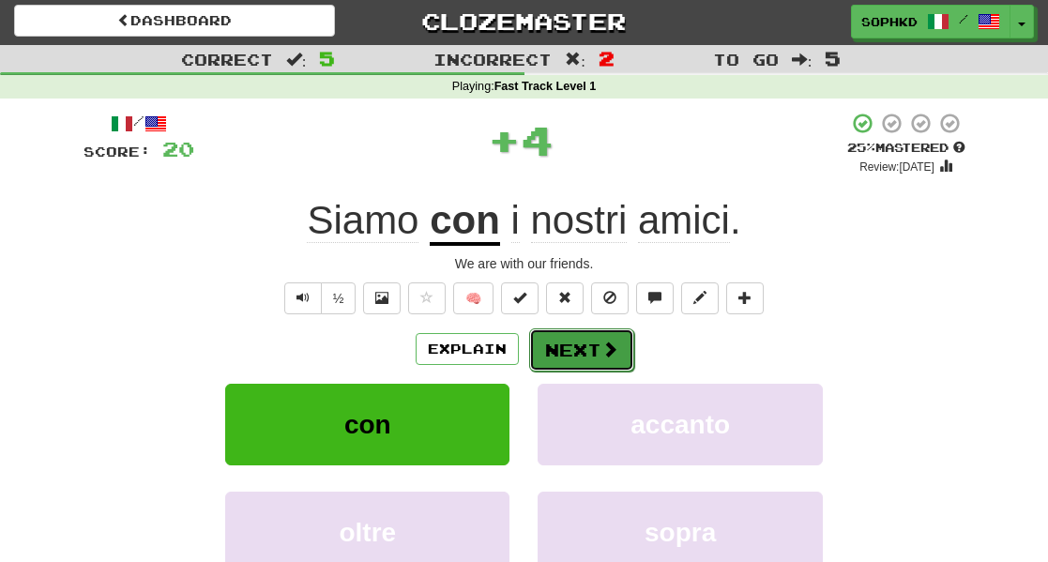
click at [587, 352] on button "Next" at bounding box center [581, 349] width 105 height 43
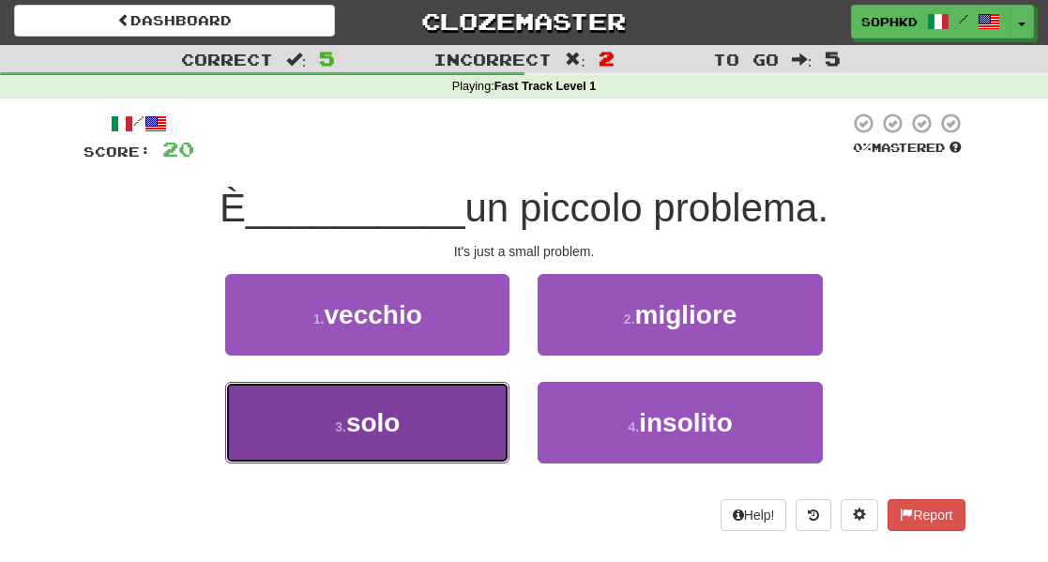
click at [486, 402] on button "3 . solo" at bounding box center [367, 423] width 284 height 82
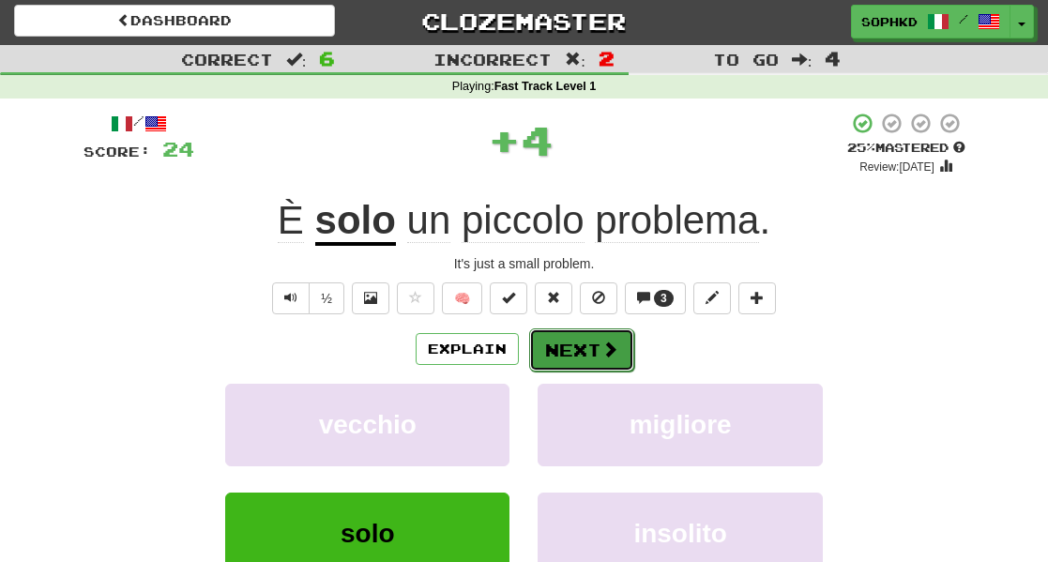
click at [547, 353] on button "Next" at bounding box center [581, 349] width 105 height 43
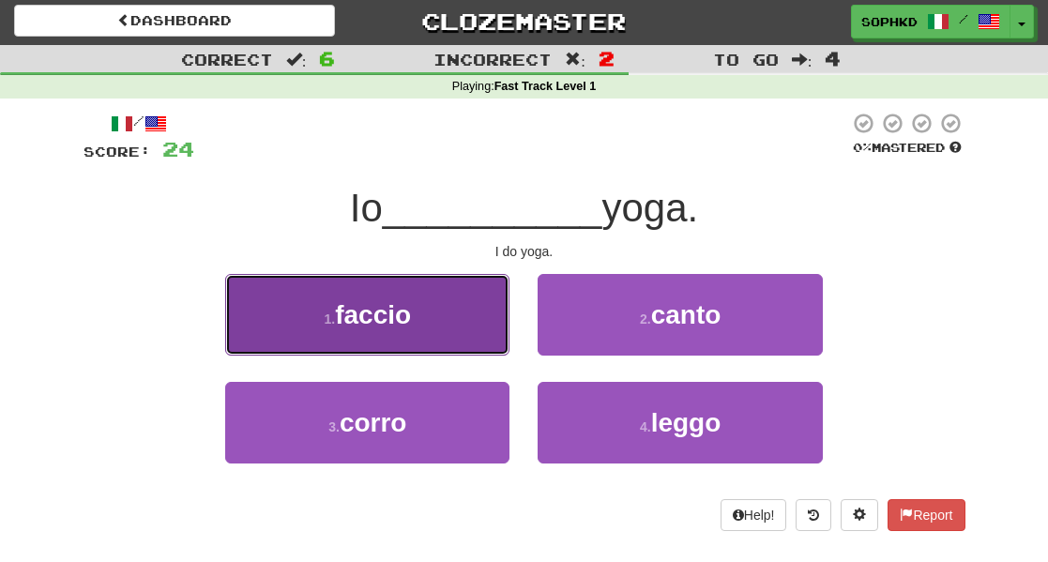
click at [476, 343] on button "1 . faccio" at bounding box center [367, 315] width 284 height 82
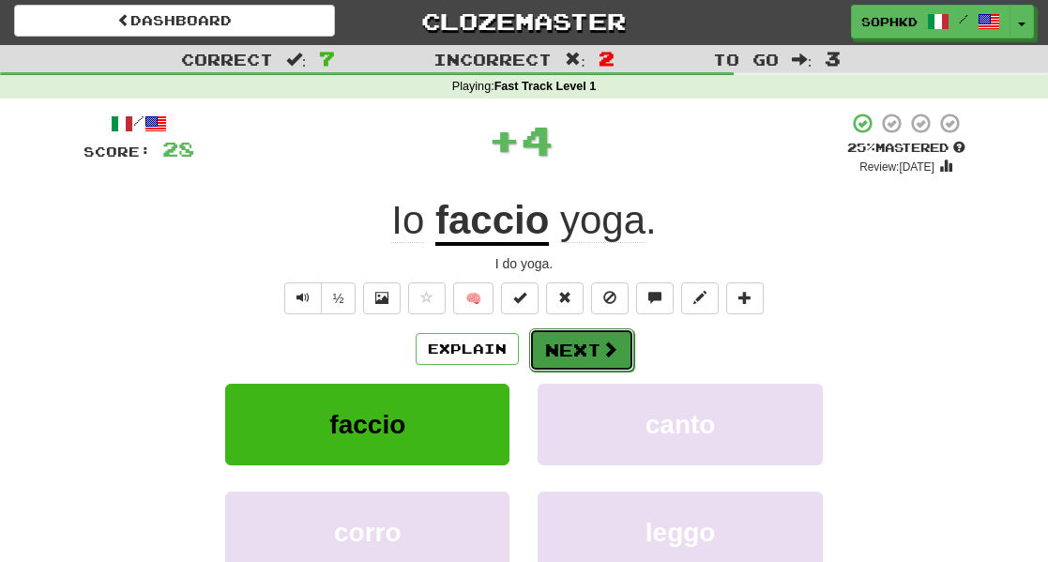
click at [546, 354] on button "Next" at bounding box center [581, 349] width 105 height 43
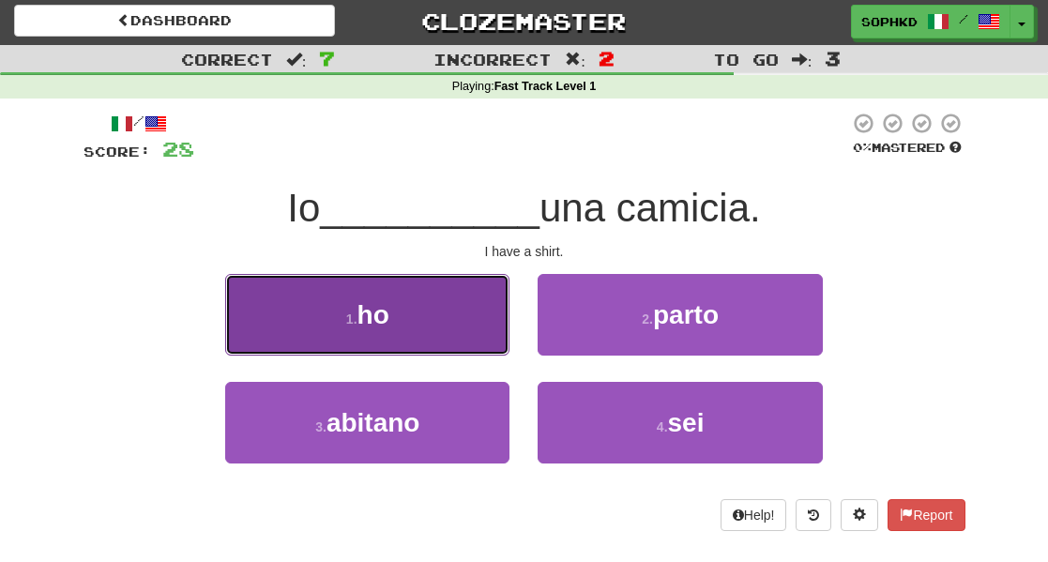
click at [474, 334] on button "1 . ho" at bounding box center [367, 315] width 284 height 82
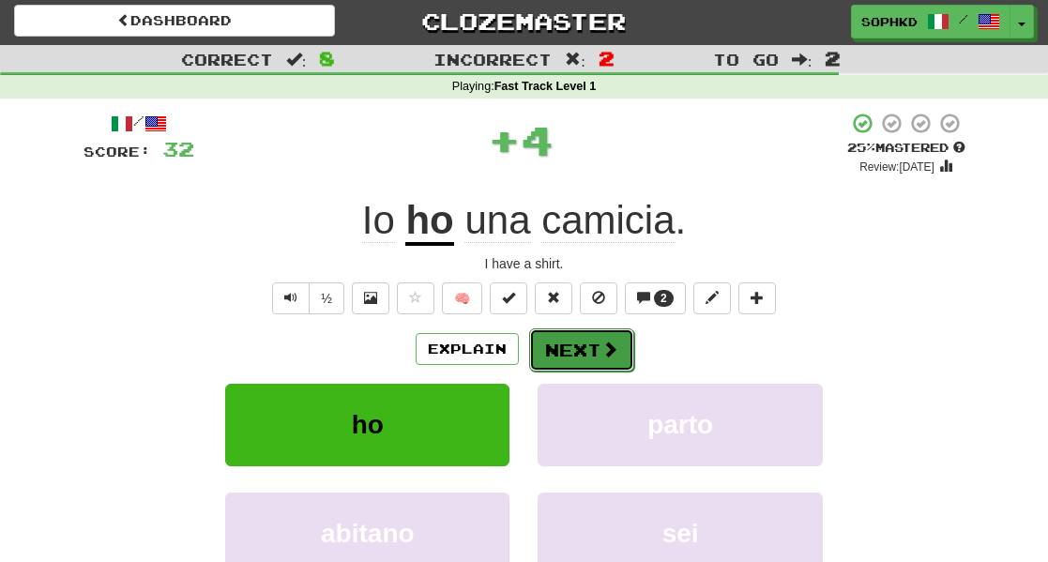
click at [565, 344] on button "Next" at bounding box center [581, 349] width 105 height 43
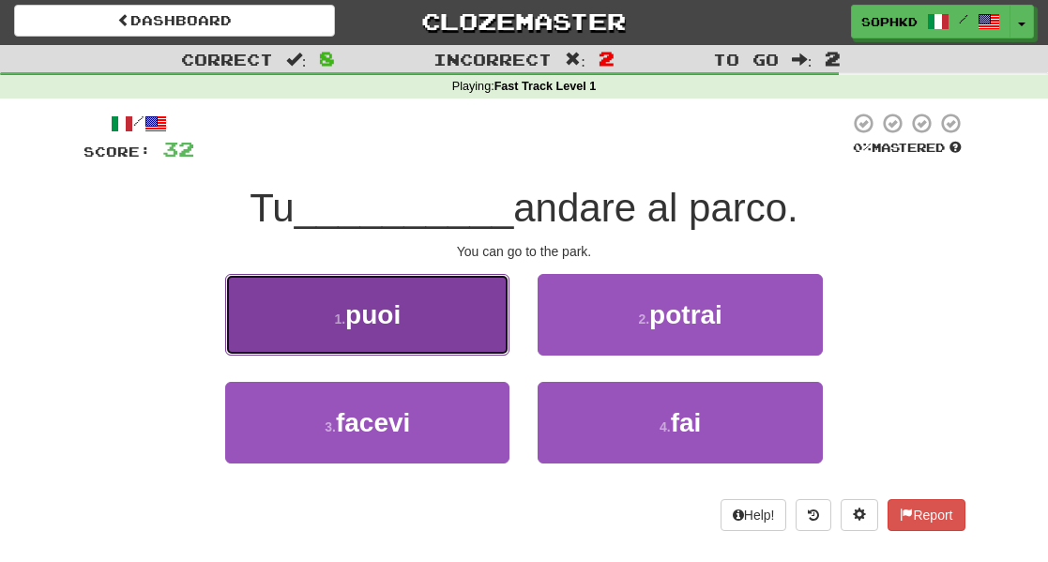
click at [478, 333] on button "1 . puoi" at bounding box center [367, 315] width 284 height 82
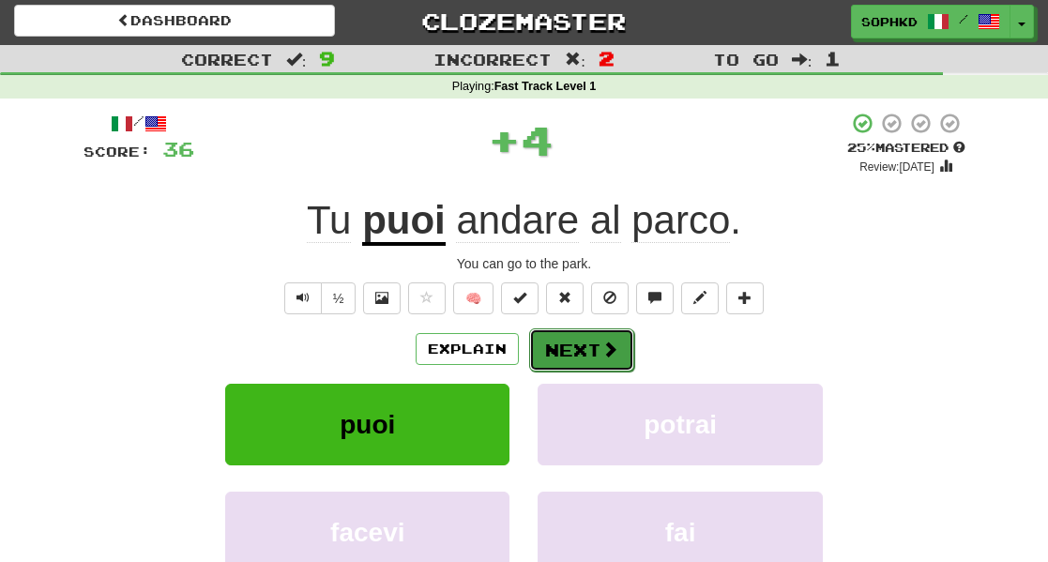
click at [539, 342] on button "Next" at bounding box center [581, 349] width 105 height 43
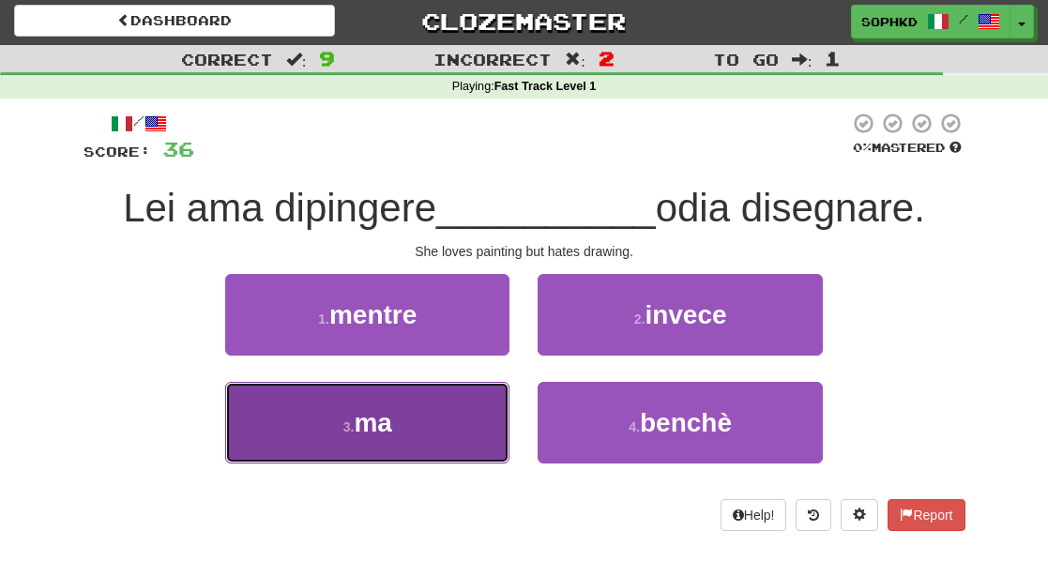
click at [479, 401] on button "3 . ma" at bounding box center [367, 423] width 284 height 82
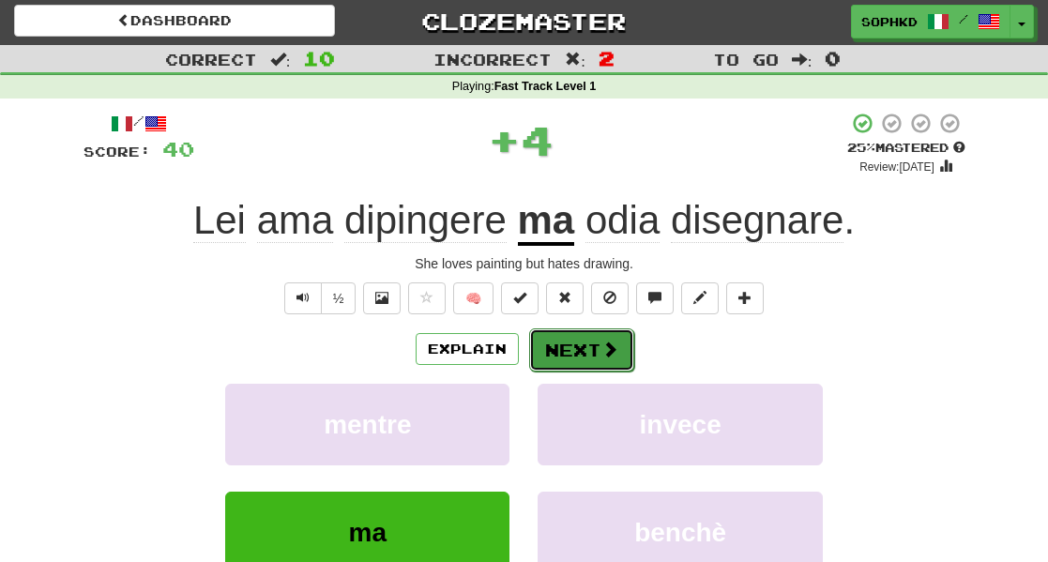
click at [558, 364] on button "Next" at bounding box center [581, 349] width 105 height 43
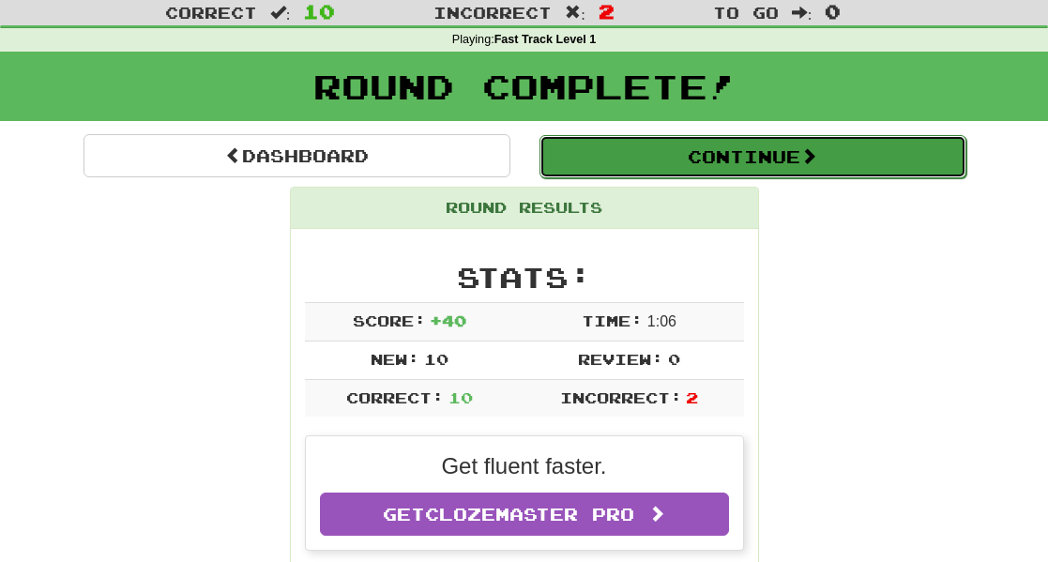
click at [642, 170] on button "Continue" at bounding box center [752, 156] width 427 height 43
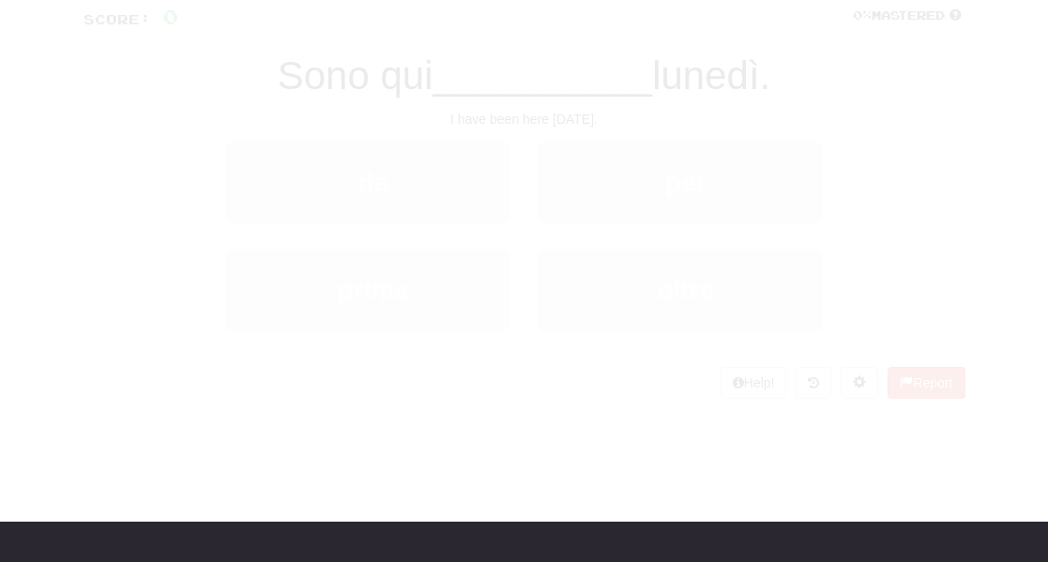
scroll to position [50, 0]
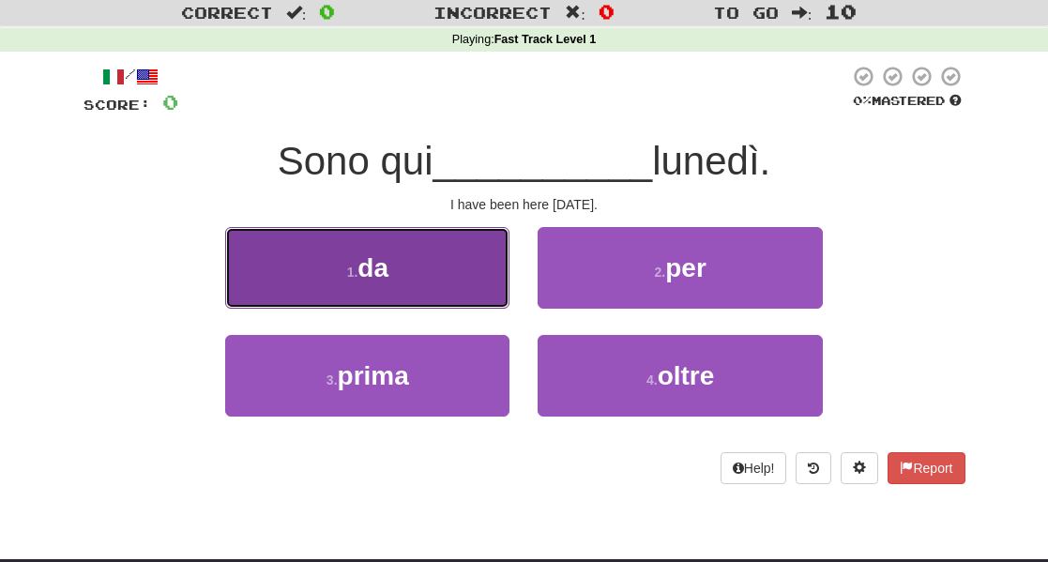
click at [478, 288] on button "1 . da" at bounding box center [367, 268] width 284 height 82
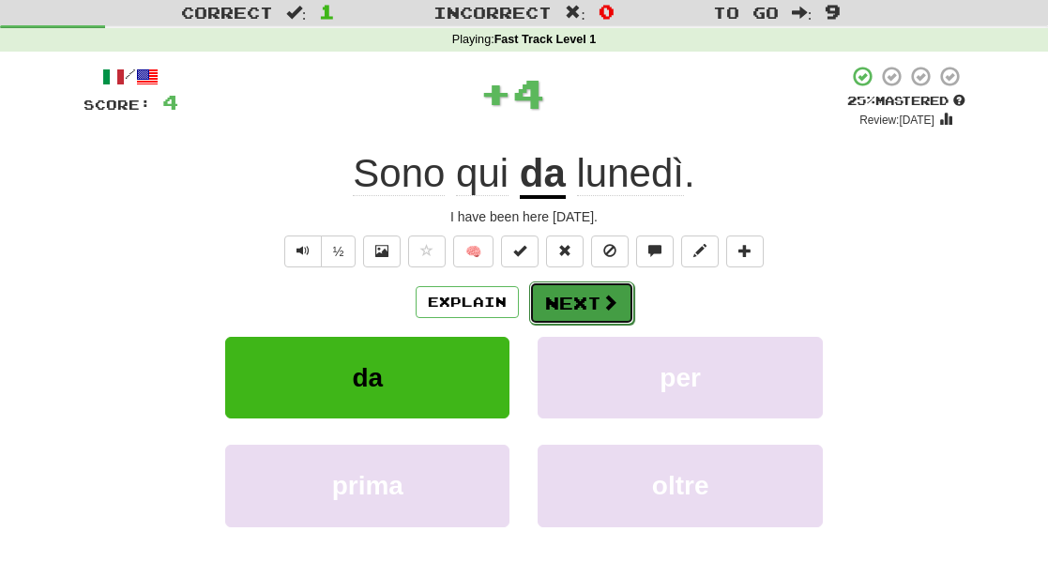
click at [567, 309] on button "Next" at bounding box center [581, 302] width 105 height 43
